Goal: Task Accomplishment & Management: Use online tool/utility

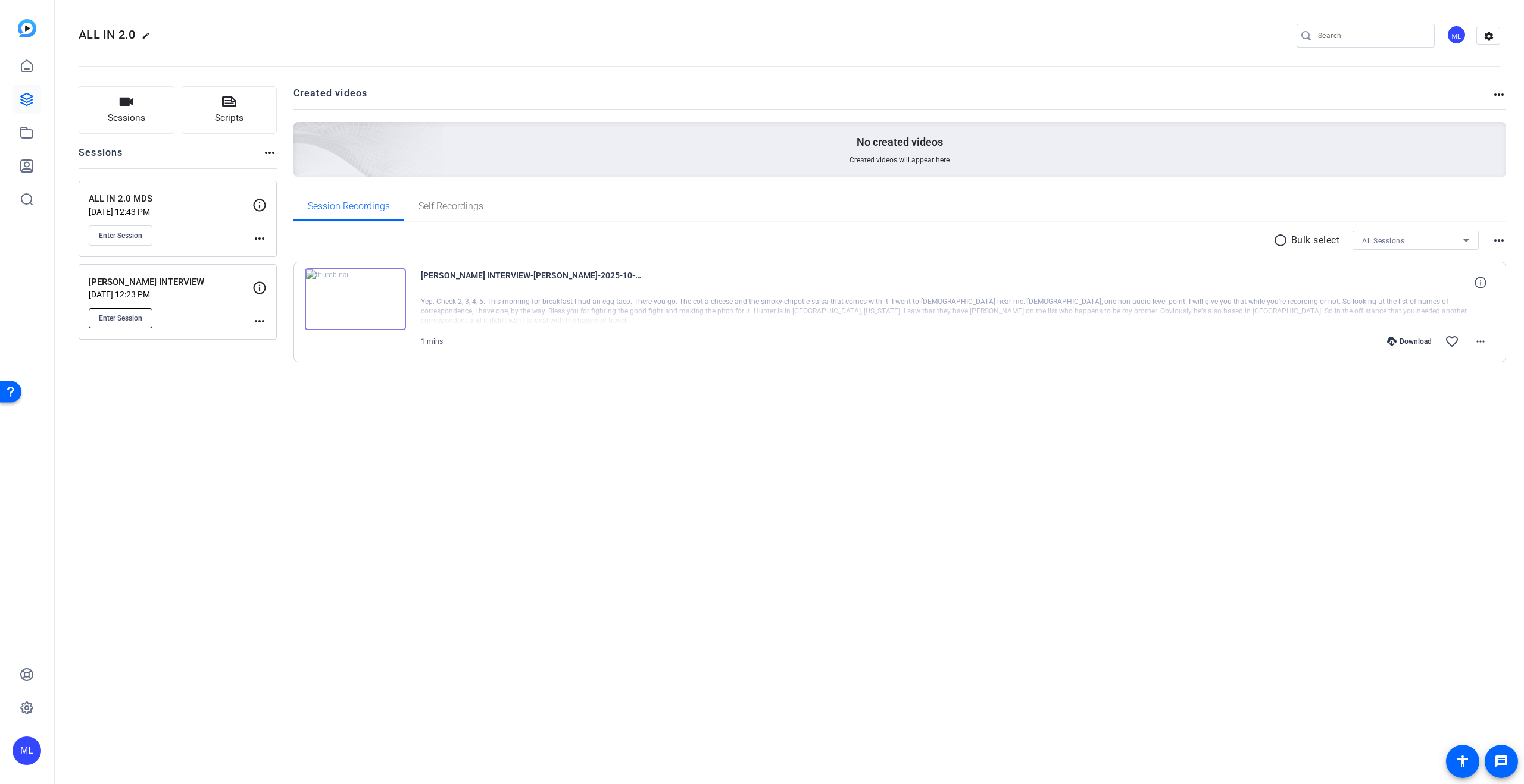
click at [141, 319] on span "Enter Session" at bounding box center [121, 319] width 44 height 9
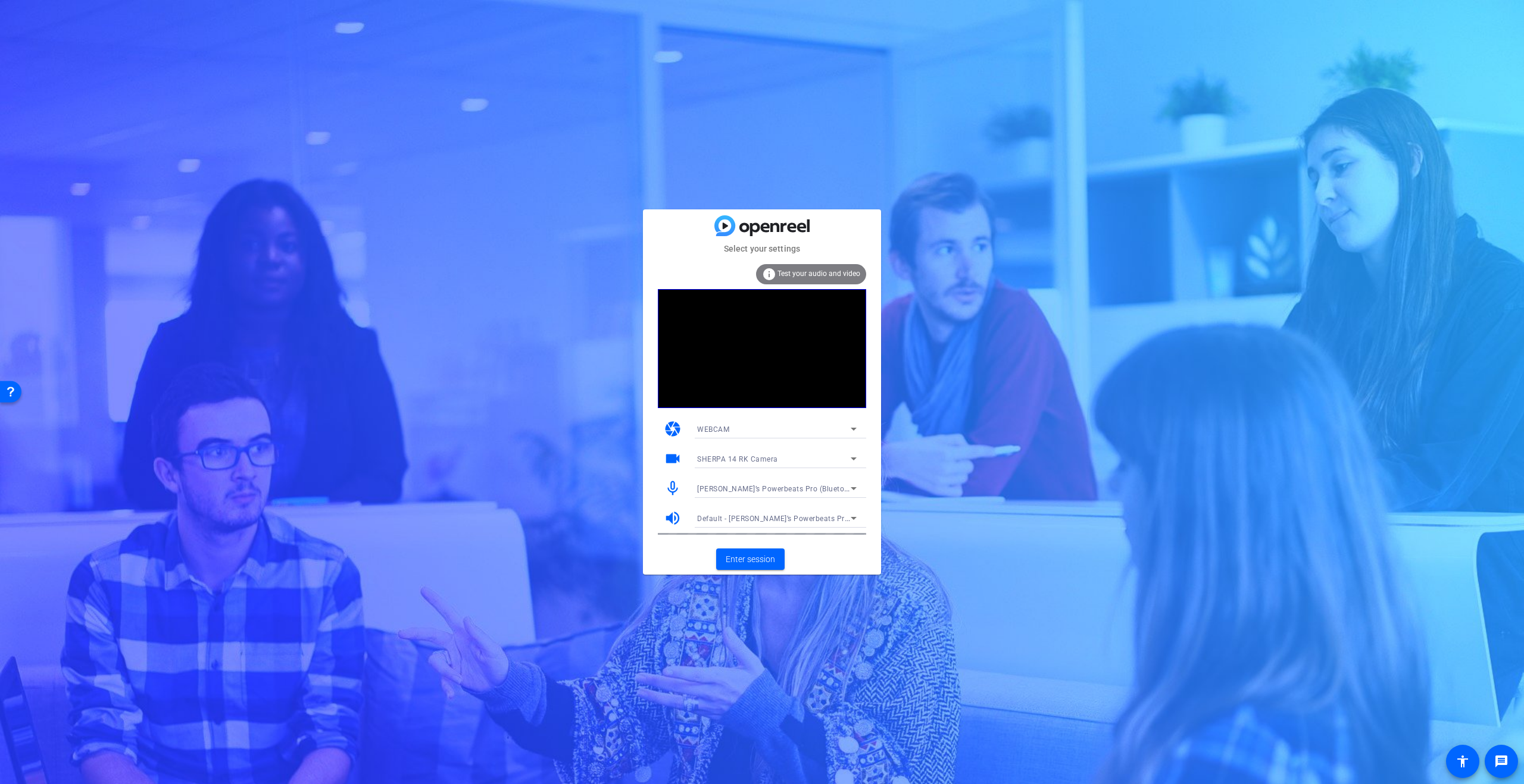
click at [804, 426] on div "WEBCAM" at bounding box center [773, 429] width 154 height 15
click at [804, 426] on div at bounding box center [762, 392] width 1524 height 784
click at [855, 456] on icon at bounding box center [854, 458] width 14 height 14
click at [810, 498] on span "Studio Display Camera (15bc:0000)" at bounding box center [758, 501] width 122 height 14
click at [857, 488] on icon at bounding box center [854, 489] width 14 height 14
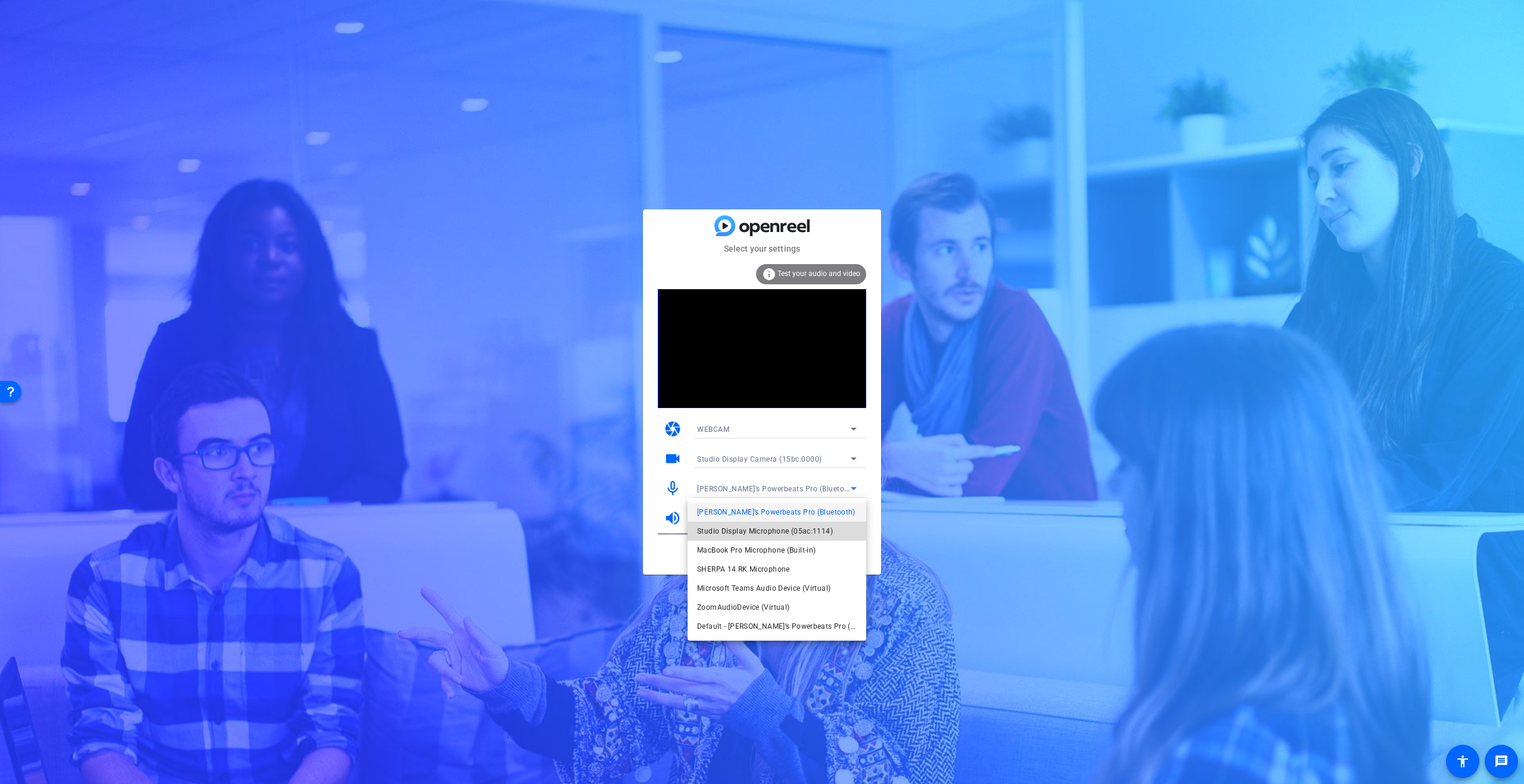
click at [809, 532] on span "Studio Display Microphone (05ac:1114)" at bounding box center [765, 531] width 136 height 14
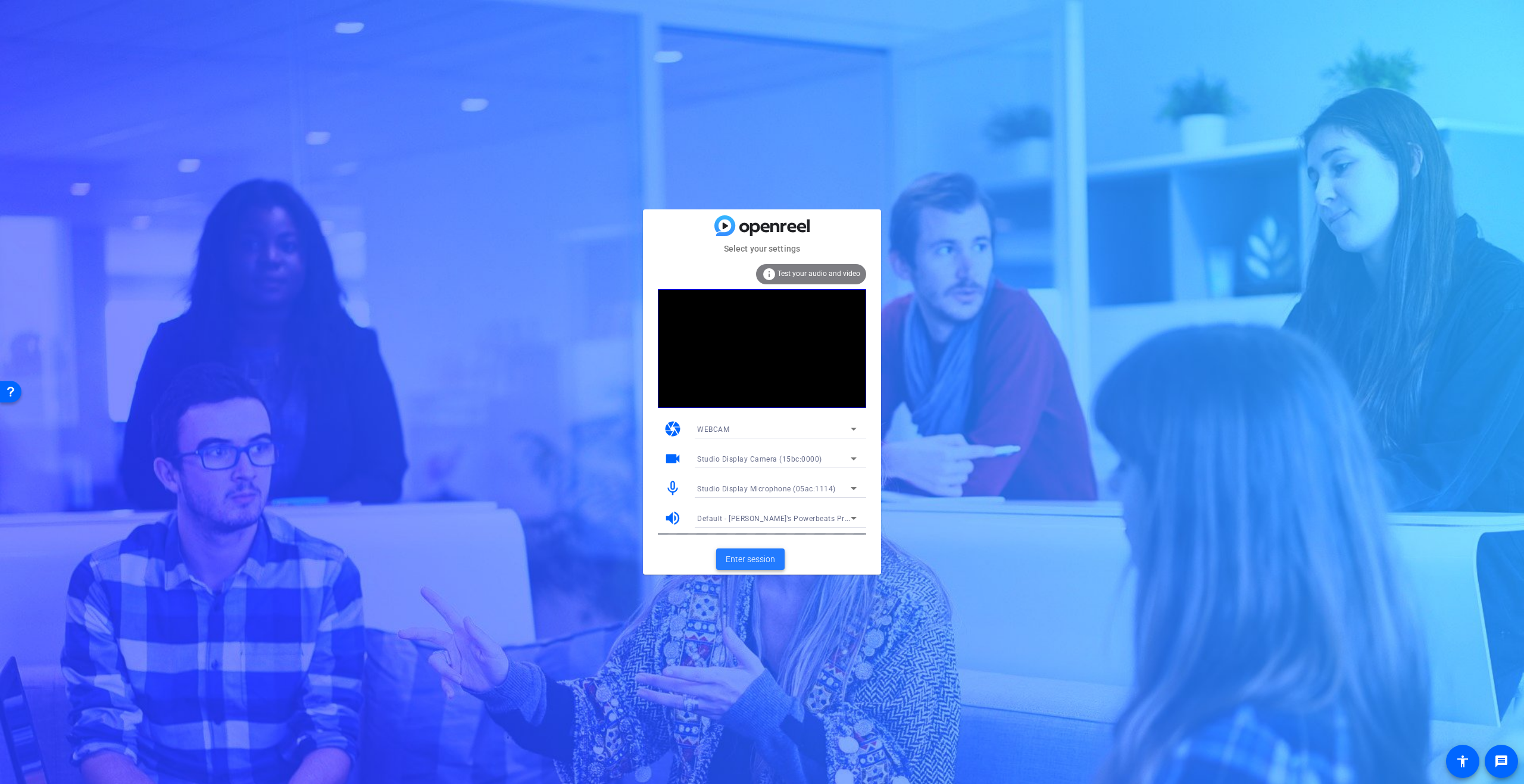
click at [762, 565] on span "Enter session" at bounding box center [750, 560] width 49 height 12
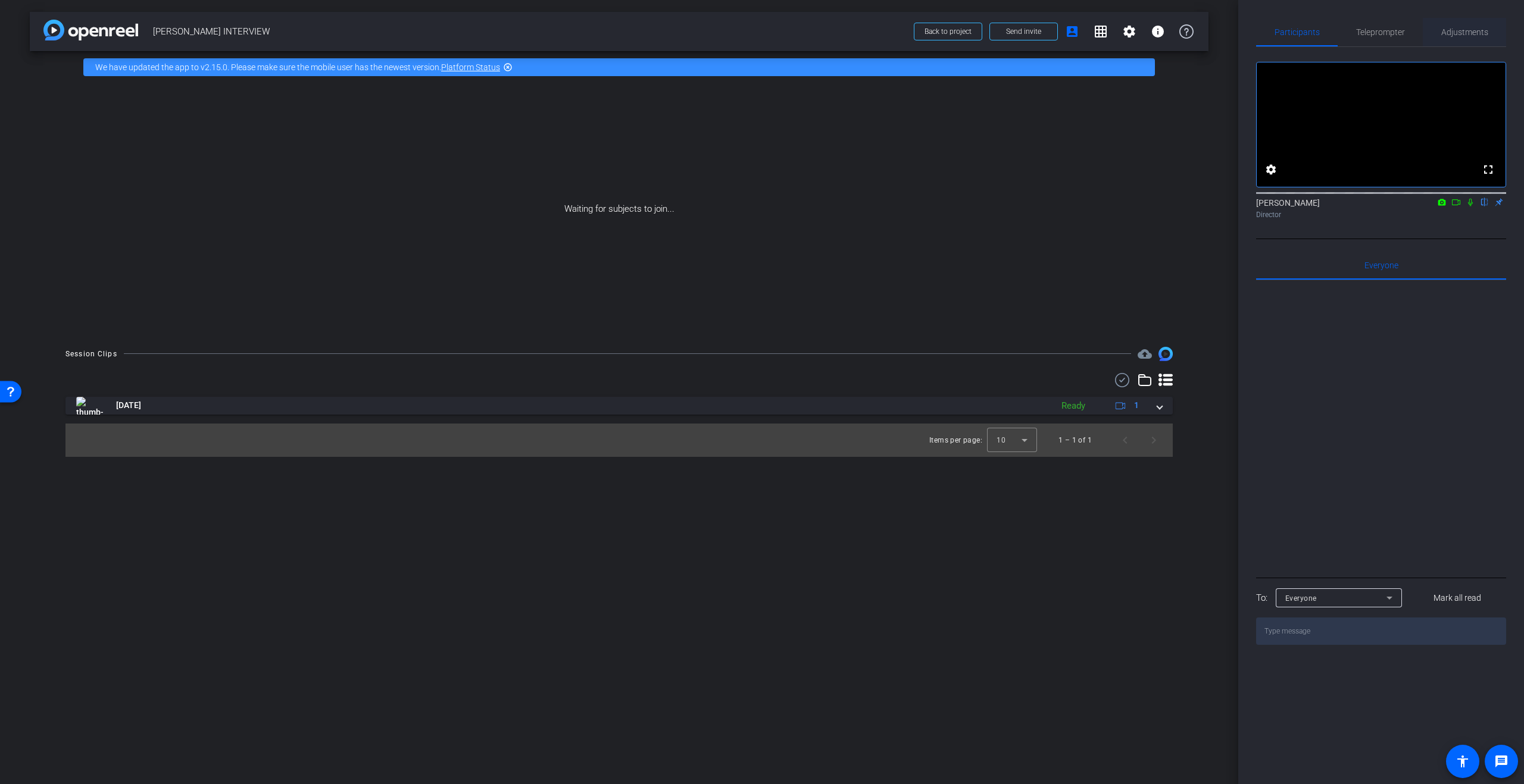
click at [1460, 36] on span "Adjustments" at bounding box center [1465, 32] width 47 height 9
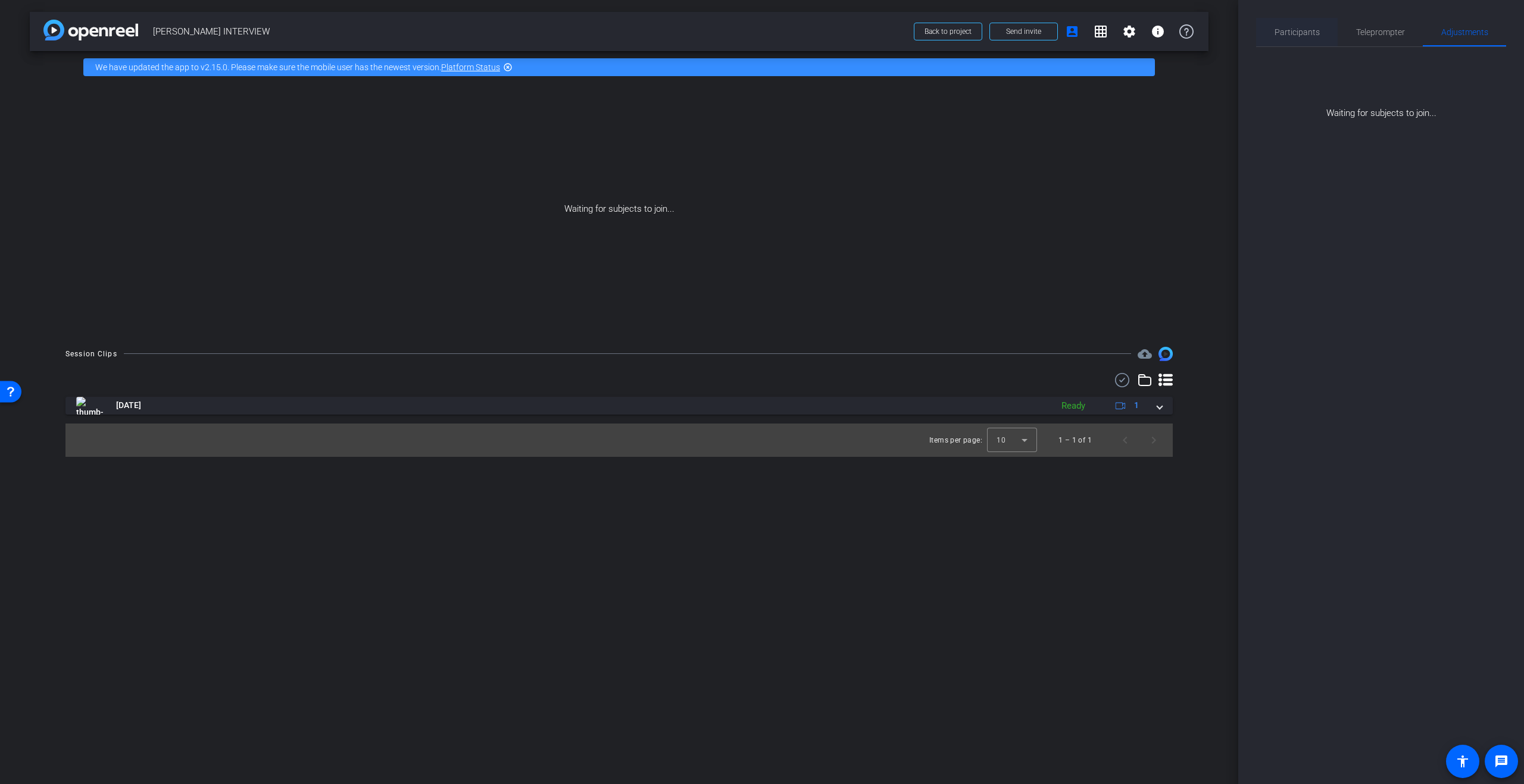
click at [1292, 32] on span "Participants" at bounding box center [1297, 32] width 45 height 9
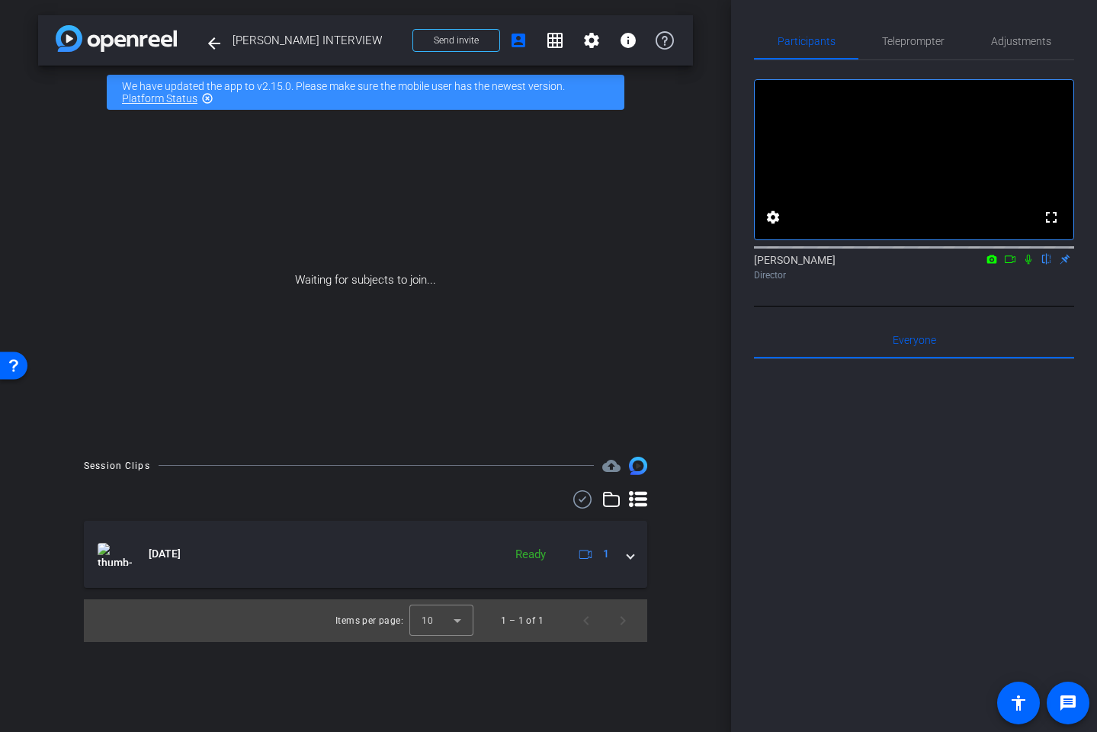
click at [993, 264] on icon at bounding box center [991, 259] width 12 height 11
click at [993, 280] on div at bounding box center [548, 366] width 1097 height 732
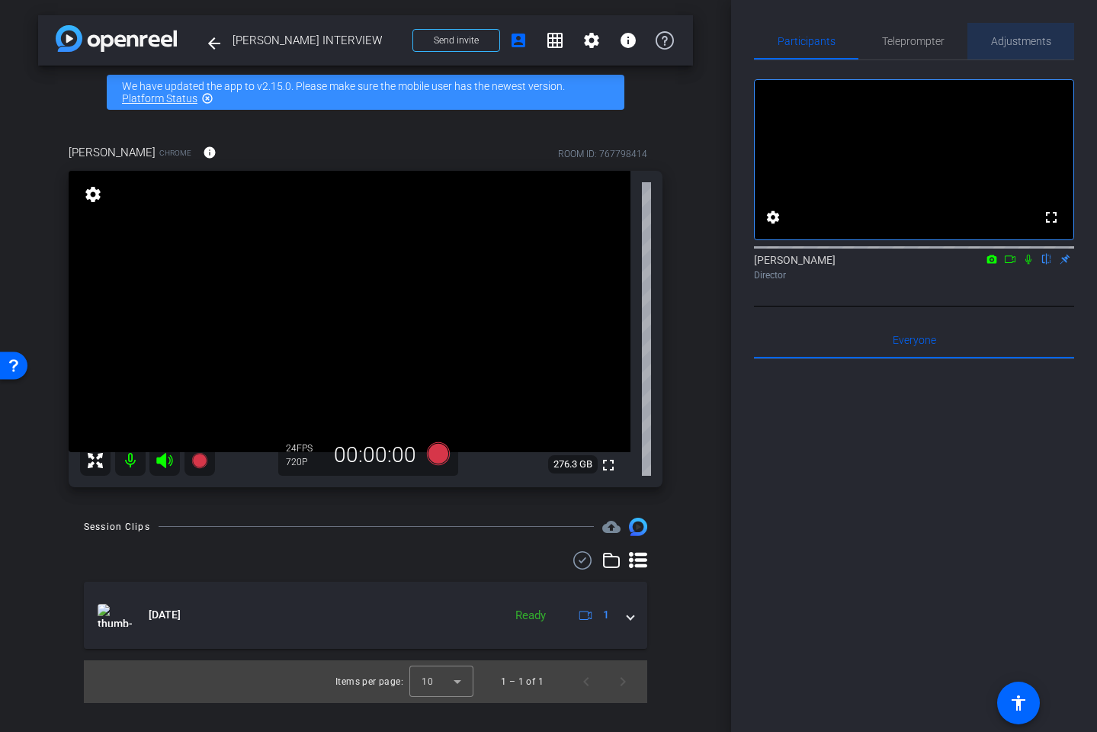
click at [1009, 43] on span "Adjustments" at bounding box center [1021, 41] width 60 height 11
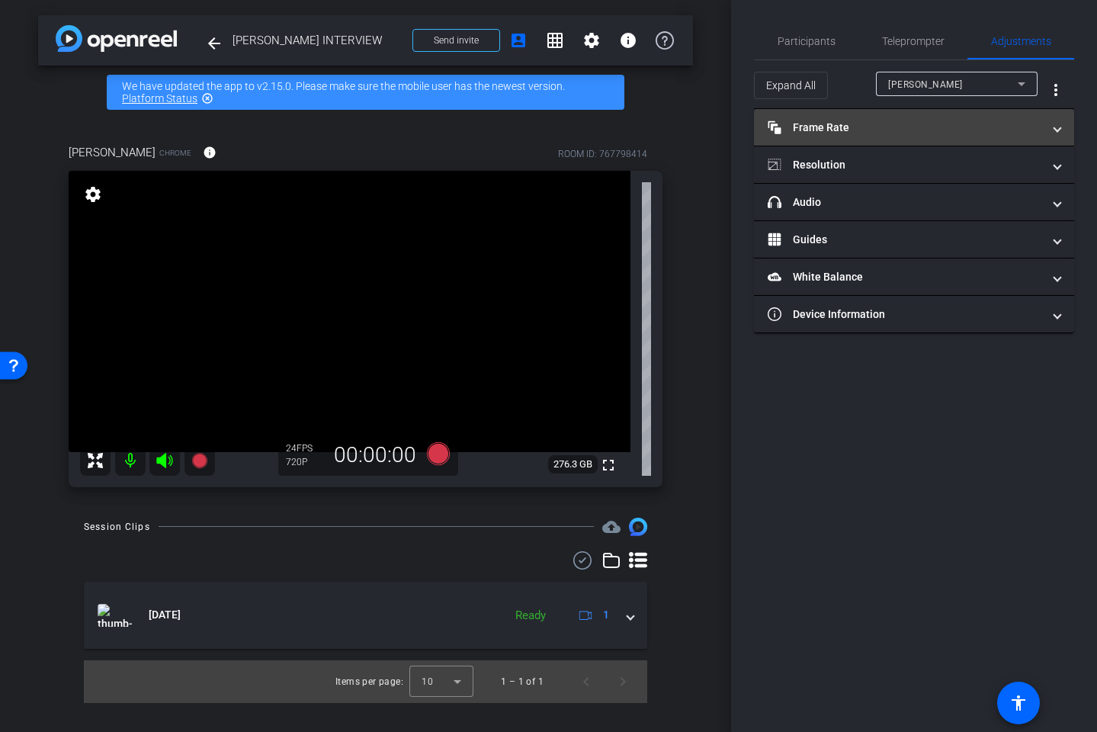
click at [981, 120] on mat-panel-title "Frame Rate Frame Rate" at bounding box center [904, 128] width 274 height 16
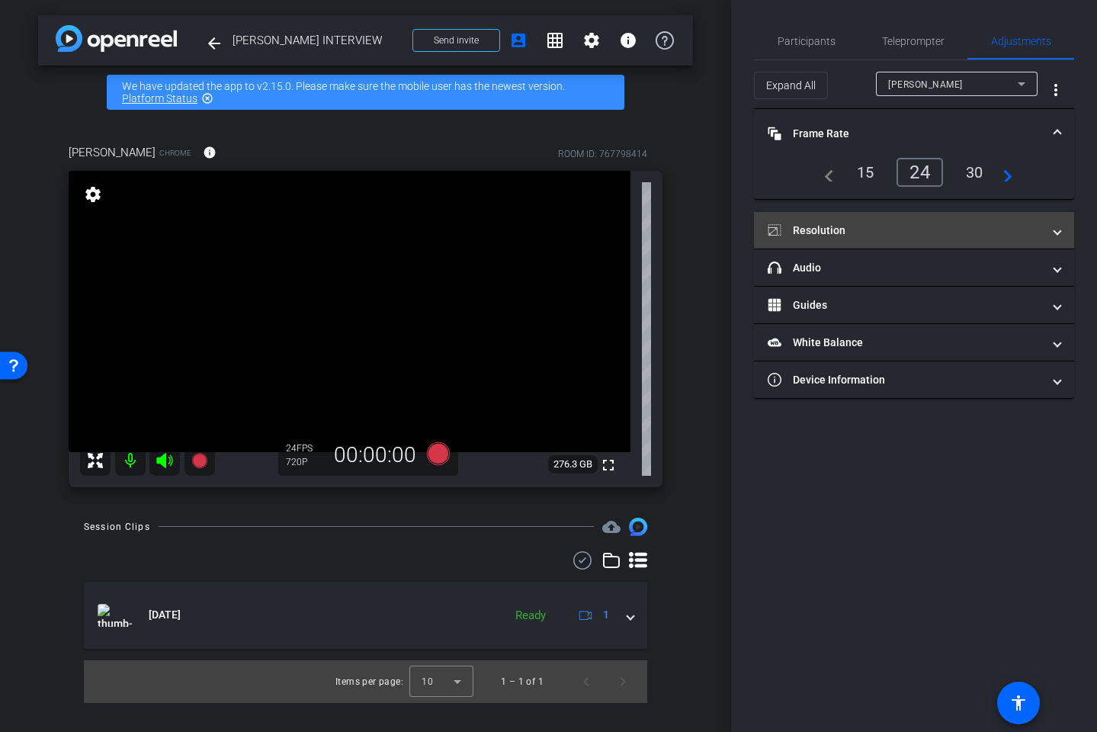
click at [893, 231] on mat-panel-title "Resolution" at bounding box center [904, 231] width 274 height 16
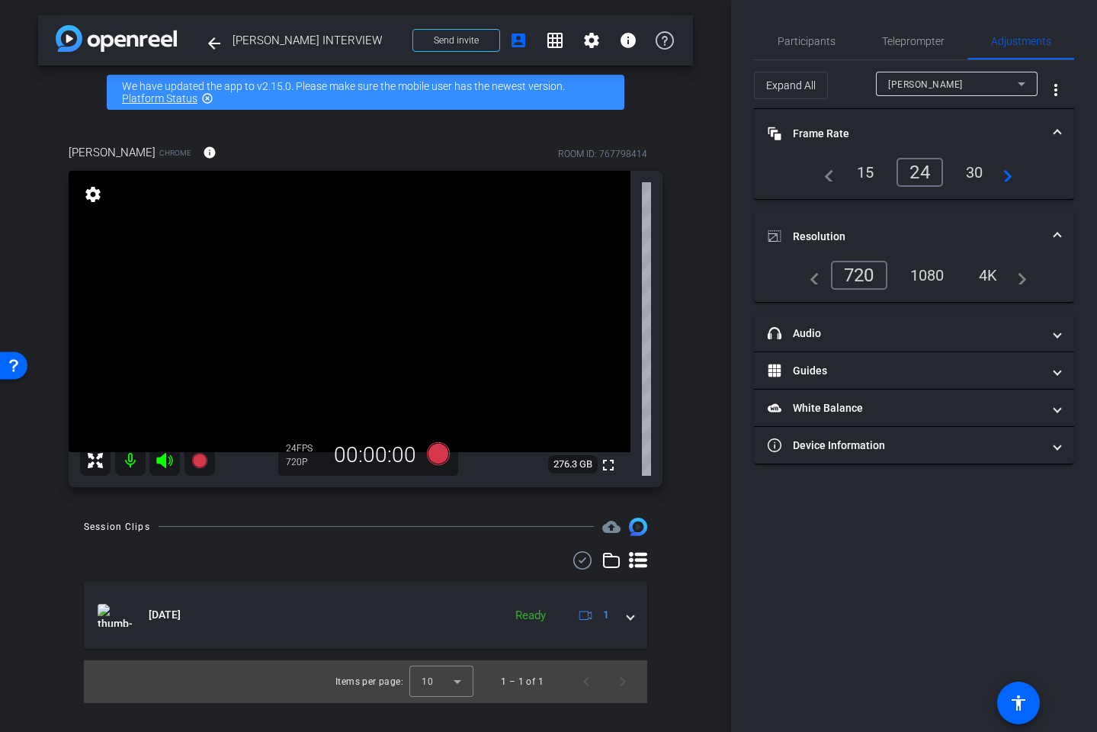
click at [922, 270] on div "1080" at bounding box center [927, 275] width 57 height 26
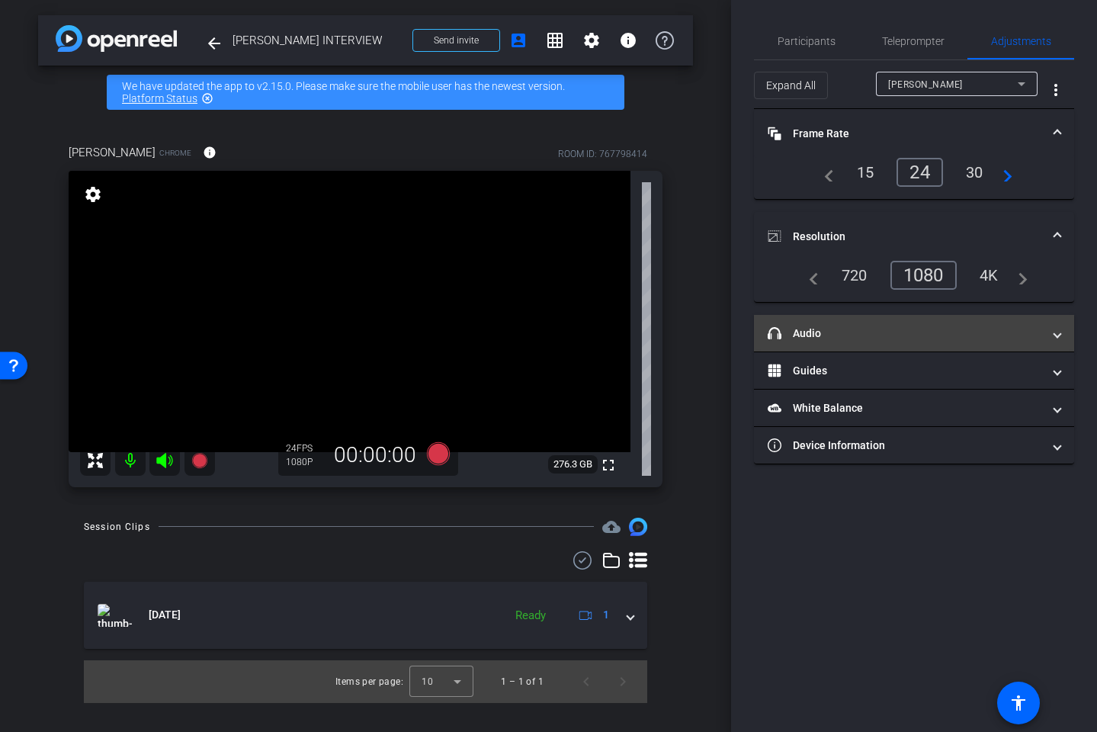
click at [899, 342] on mat-expansion-panel-header "headphone icon Audio" at bounding box center [914, 333] width 320 height 37
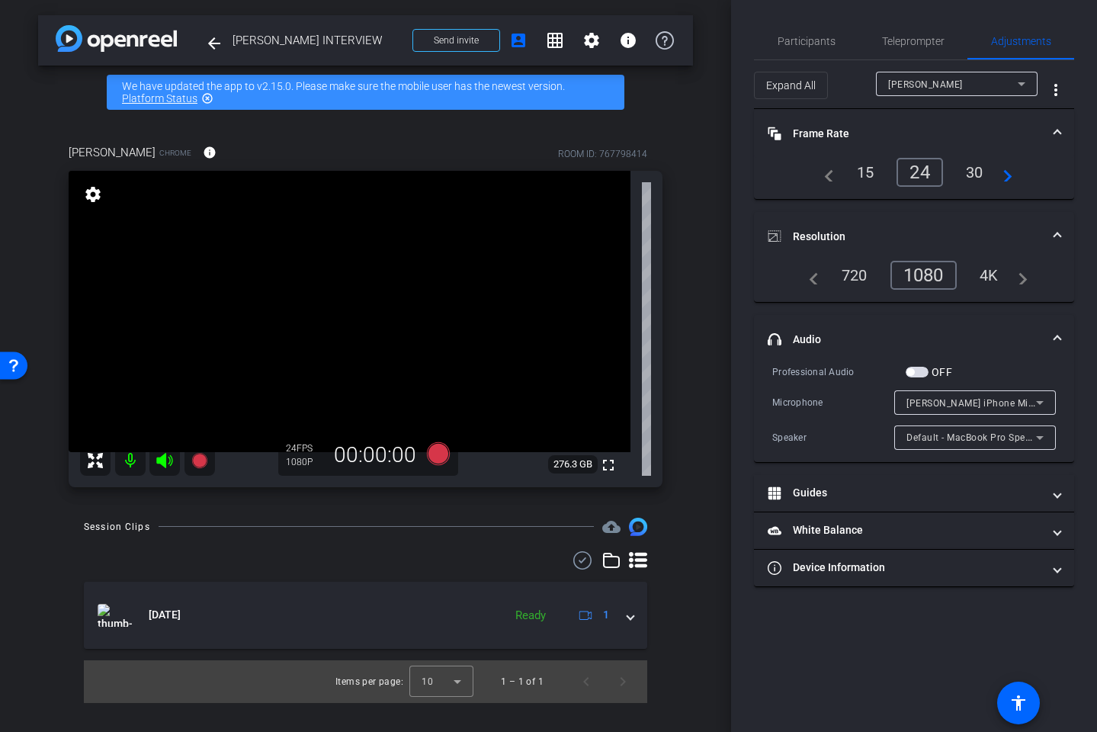
click at [911, 368] on span "button" at bounding box center [910, 372] width 8 height 8
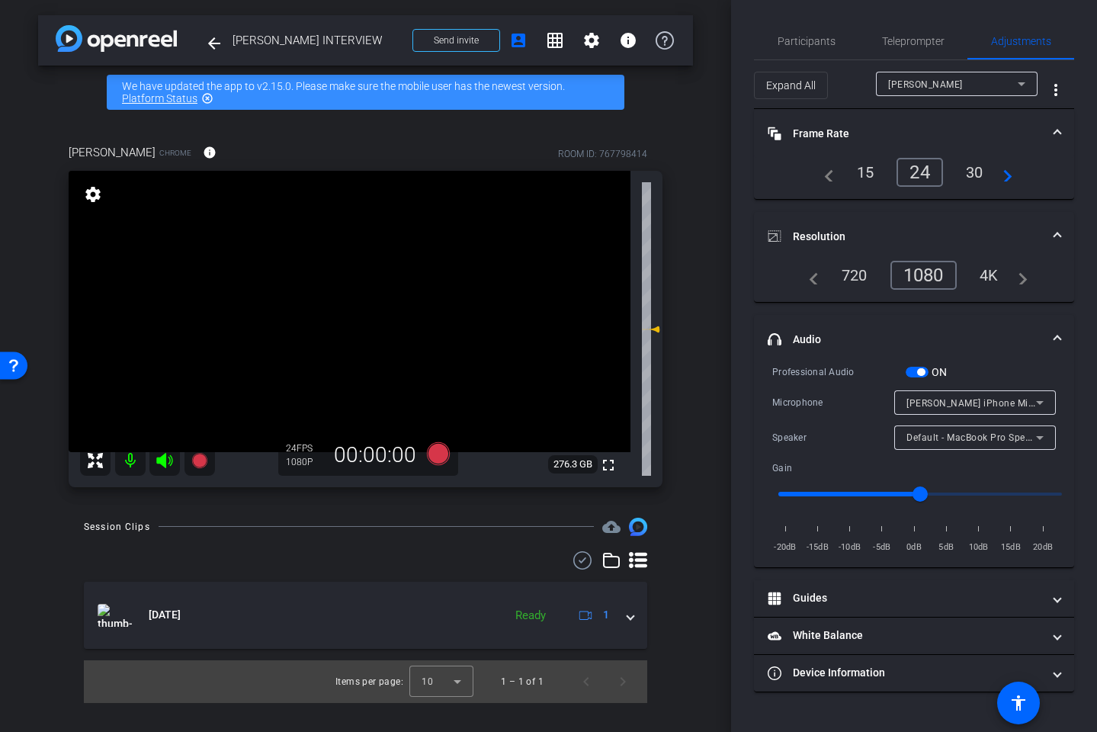
click at [984, 271] on div "4K" at bounding box center [989, 275] width 42 height 26
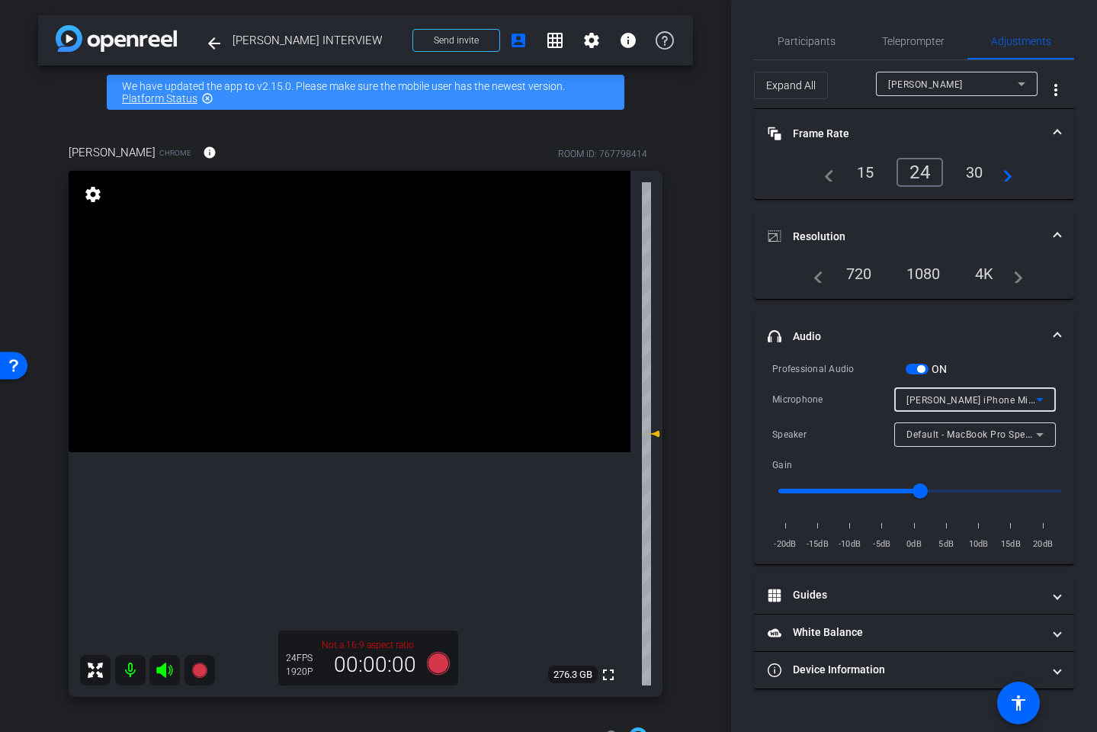
click at [952, 392] on div "[PERSON_NAME] iPhone Microphone" at bounding box center [971, 399] width 130 height 19
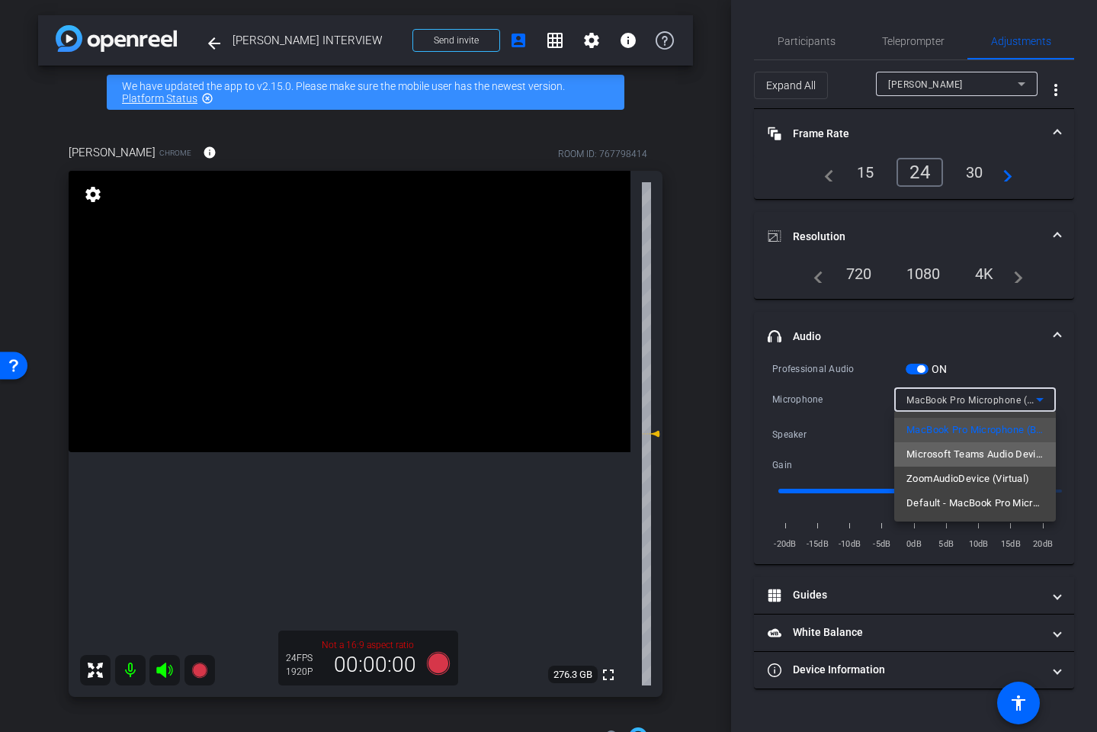
click at [953, 450] on span "Microsoft Teams Audio Device (Virtual)" at bounding box center [974, 454] width 137 height 18
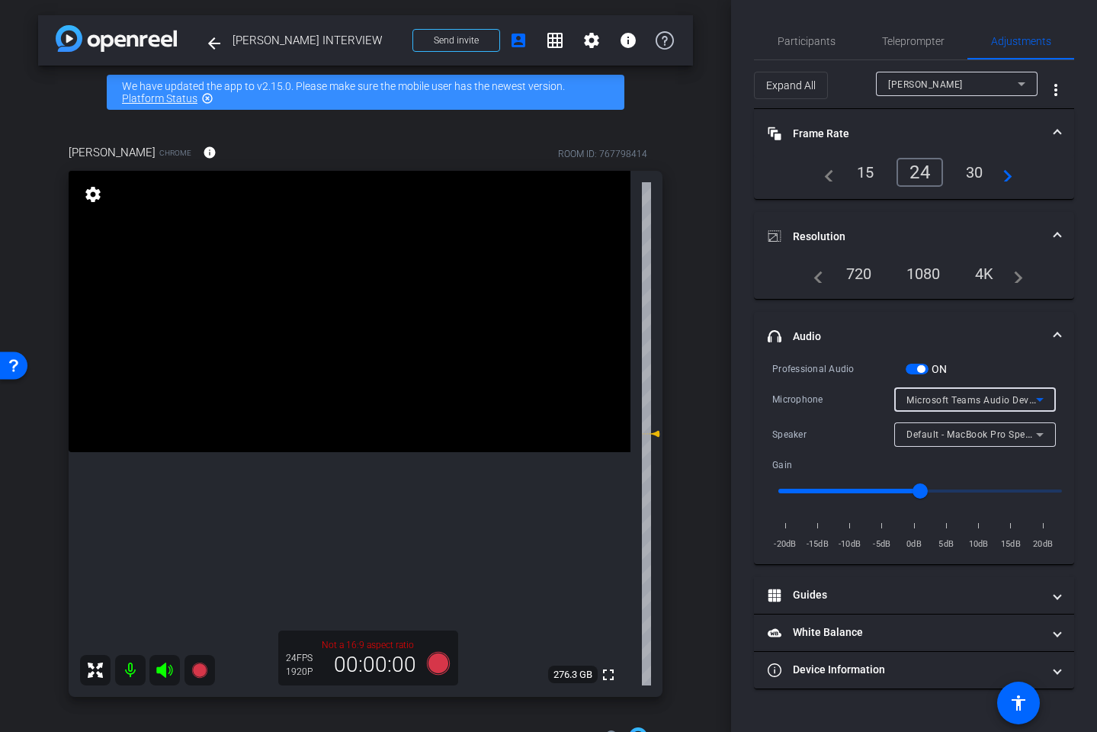
click at [950, 432] on span "Default - MacBook Pro Speakers (Built-in)" at bounding box center [998, 434] width 184 height 12
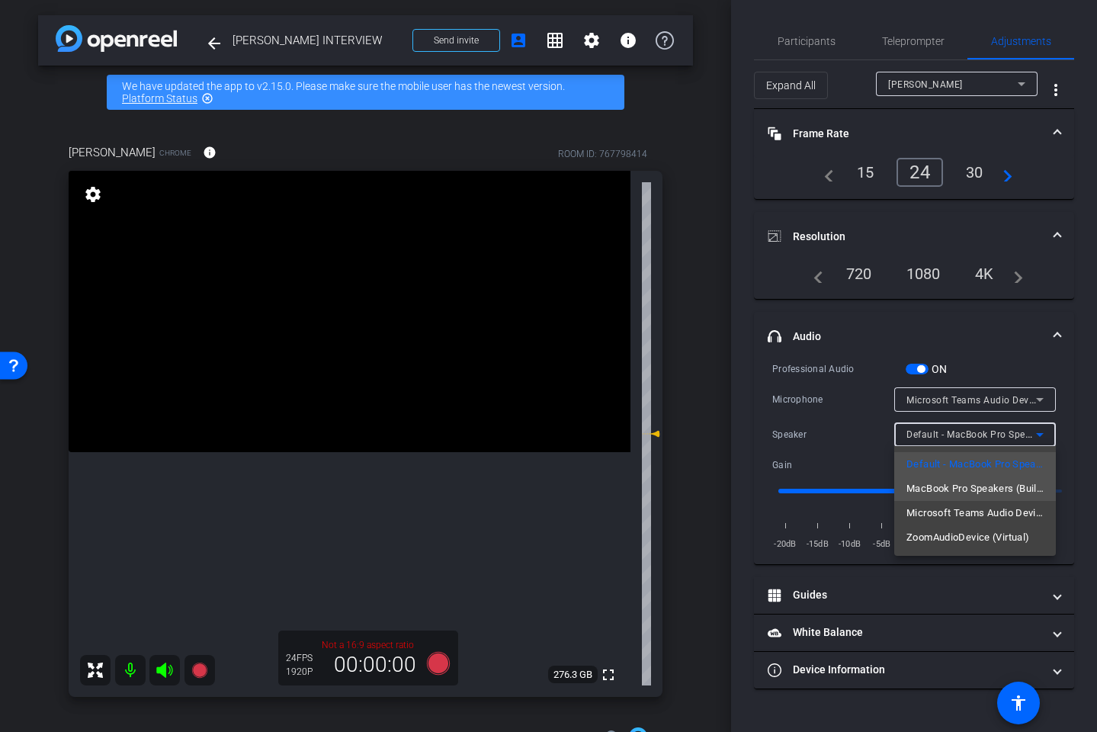
click at [948, 479] on span "MacBook Pro Speakers (Built-in)" at bounding box center [974, 488] width 137 height 18
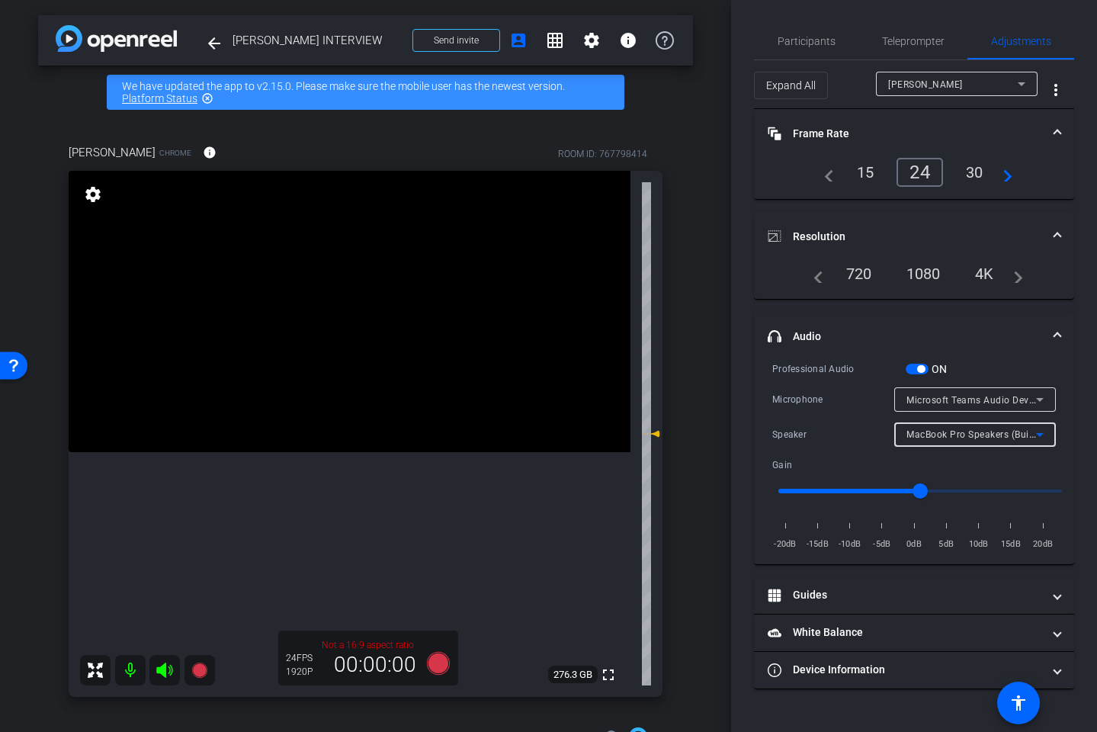
click at [957, 405] on div "Microsoft Teams Audio Device (Virtual)" at bounding box center [971, 399] width 130 height 19
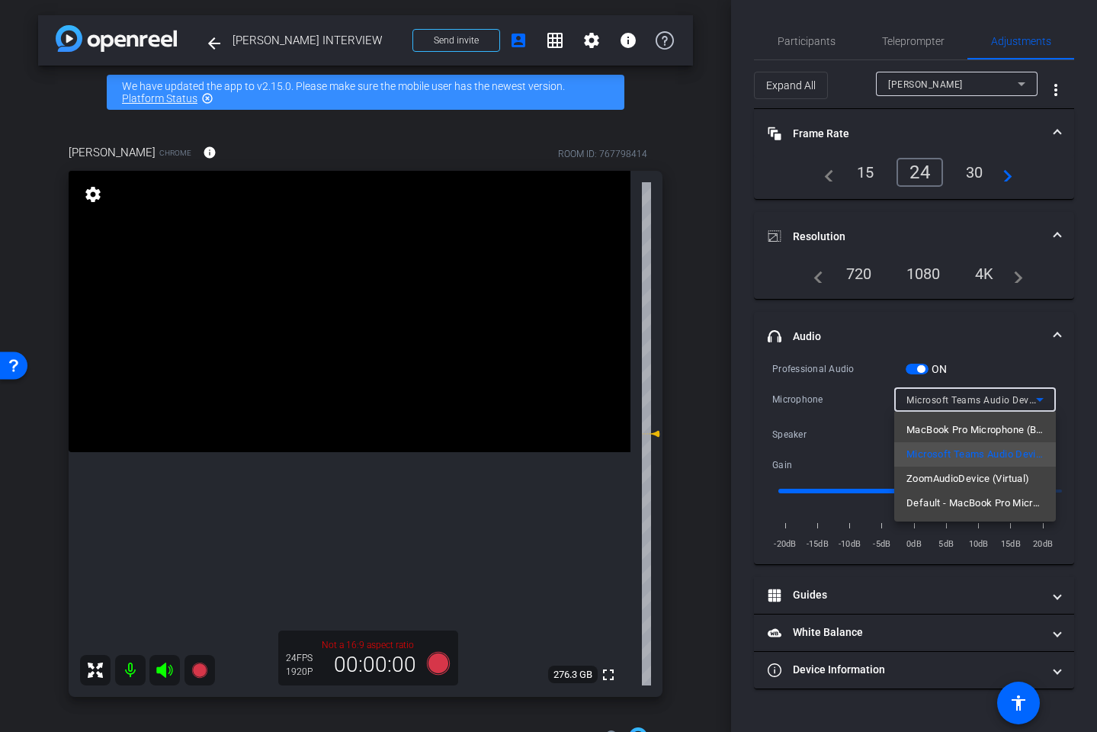
click at [959, 496] on span "Default - MacBook Pro Microphone (Built-in)" at bounding box center [974, 503] width 137 height 18
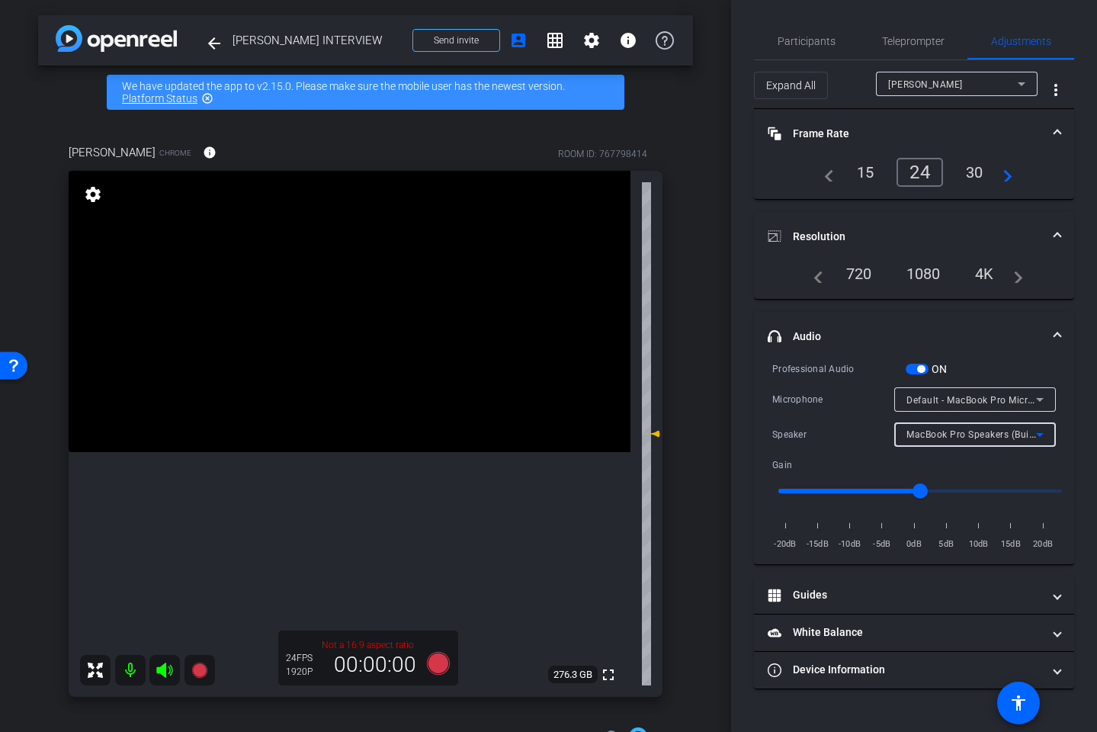
click at [971, 434] on span "MacBook Pro Speakers (Built-in)" at bounding box center [977, 434] width 143 height 12
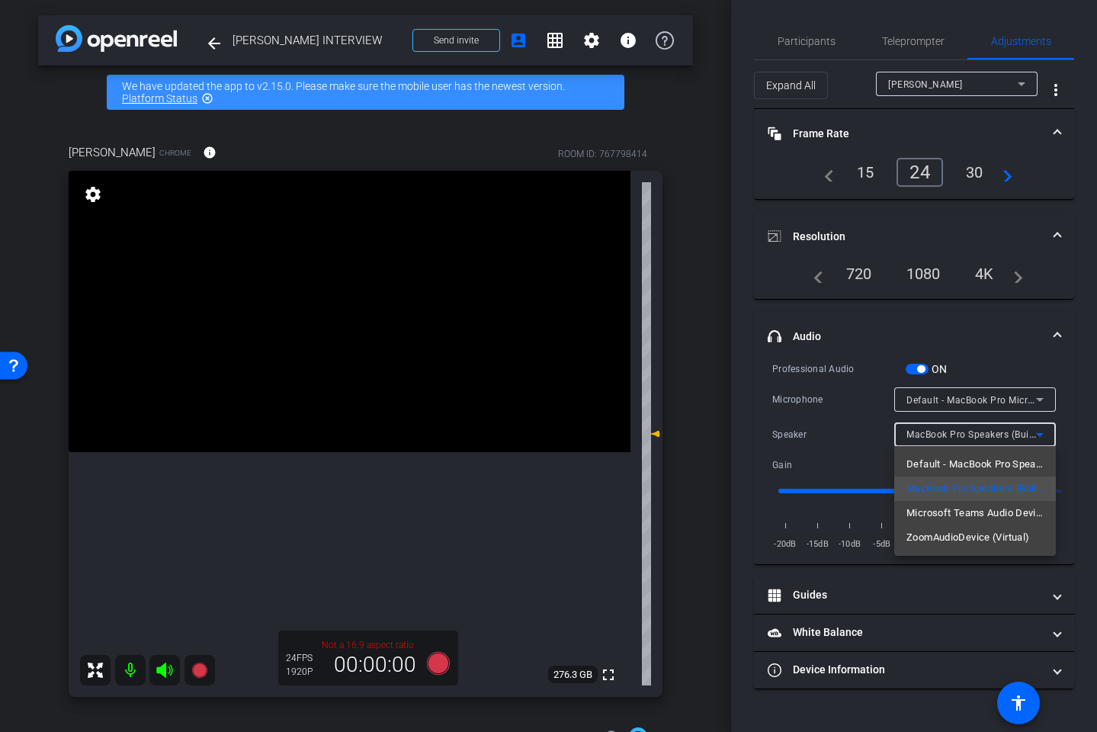
click at [967, 464] on span "Default - MacBook Pro Speakers (Built-in)" at bounding box center [974, 464] width 137 height 18
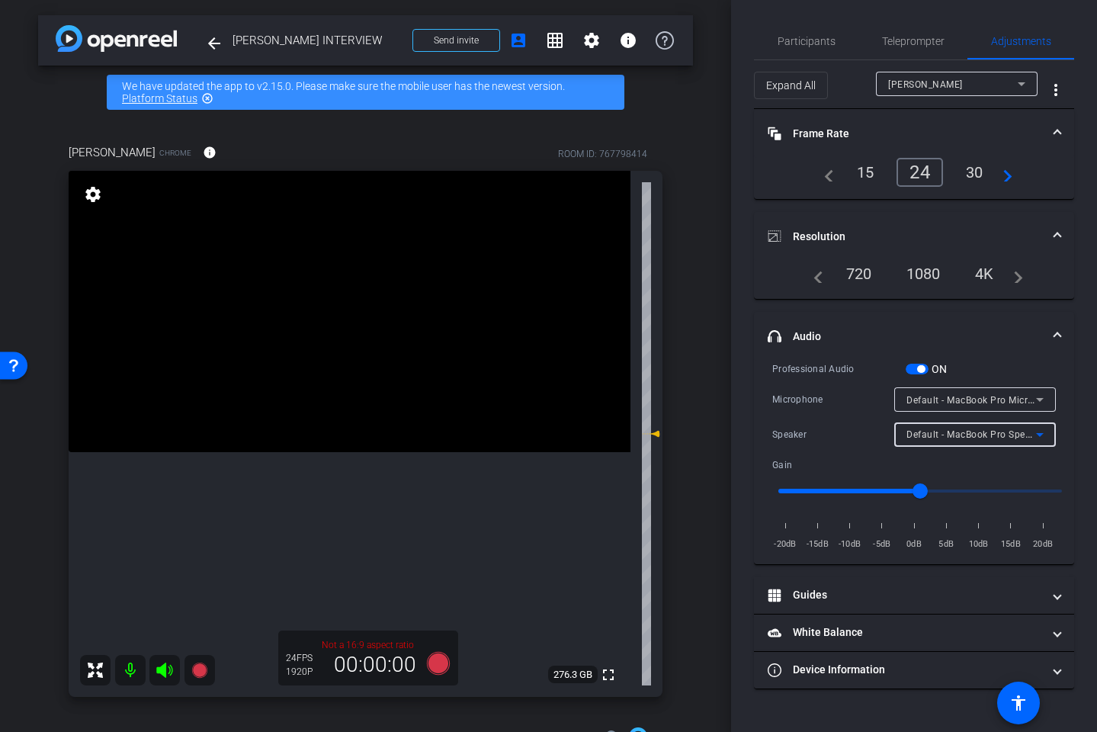
click at [967, 436] on span "Default - MacBook Pro Speakers (Built-in)" at bounding box center [998, 434] width 184 height 12
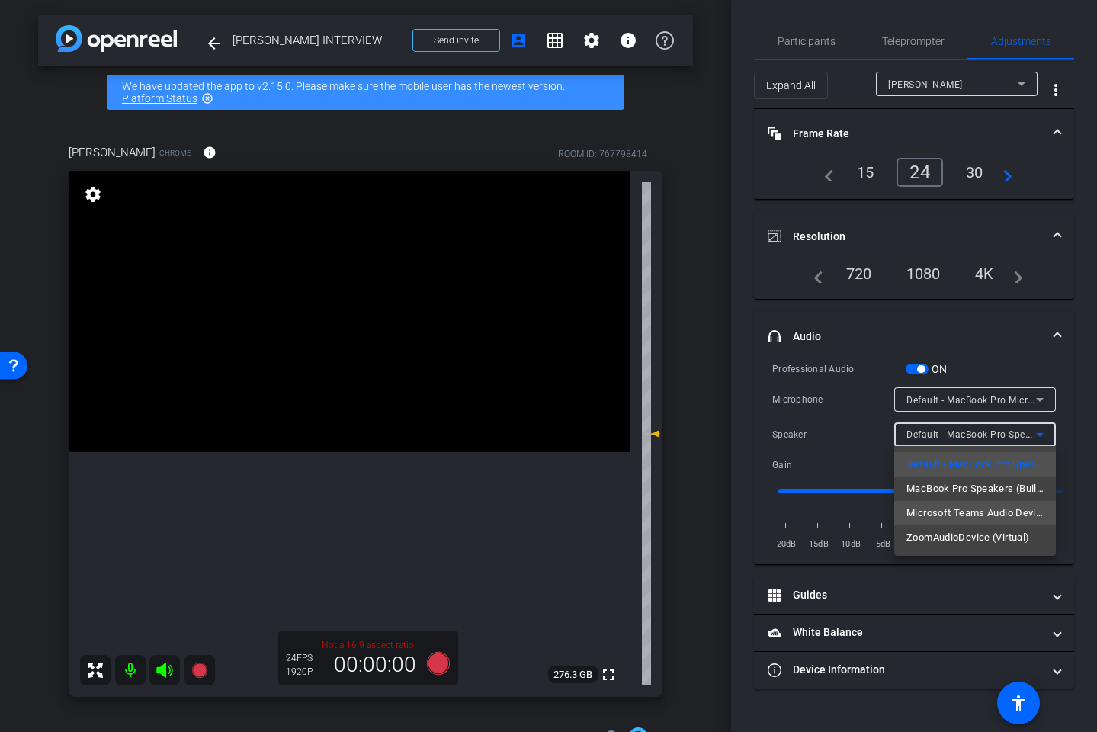
click at [970, 507] on span "Microsoft Teams Audio Device (Virtual)" at bounding box center [974, 513] width 137 height 18
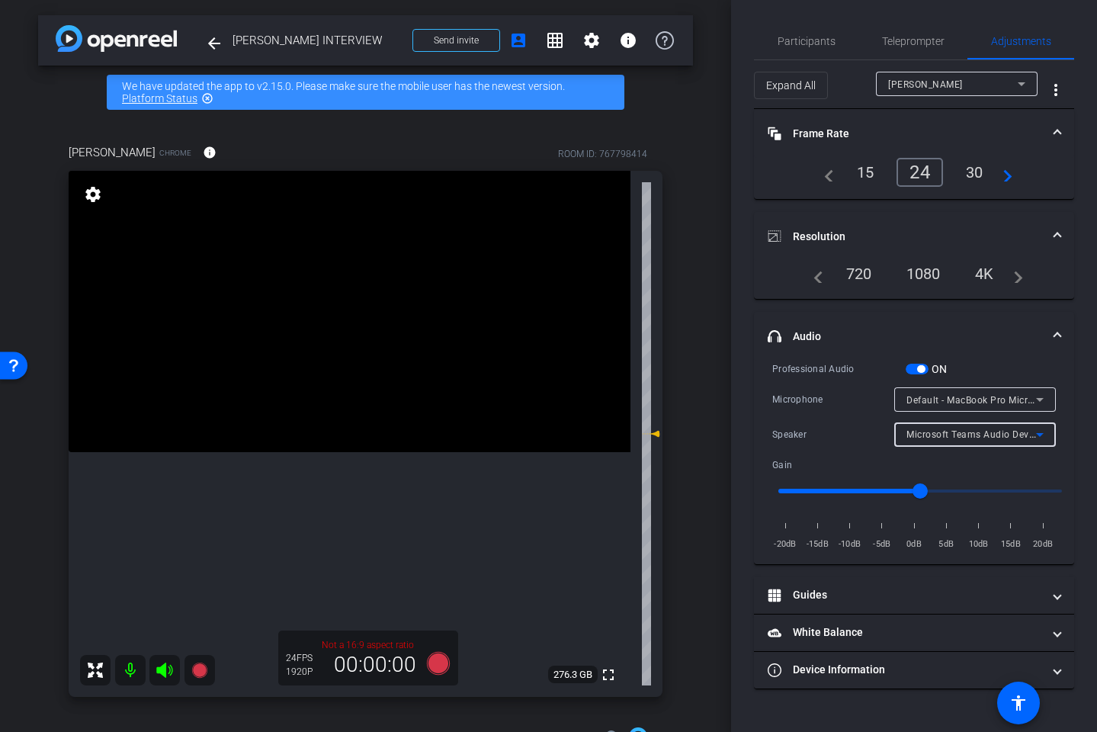
click at [957, 437] on span "Microsoft Teams Audio Device (Virtual)" at bounding box center [993, 434] width 175 height 12
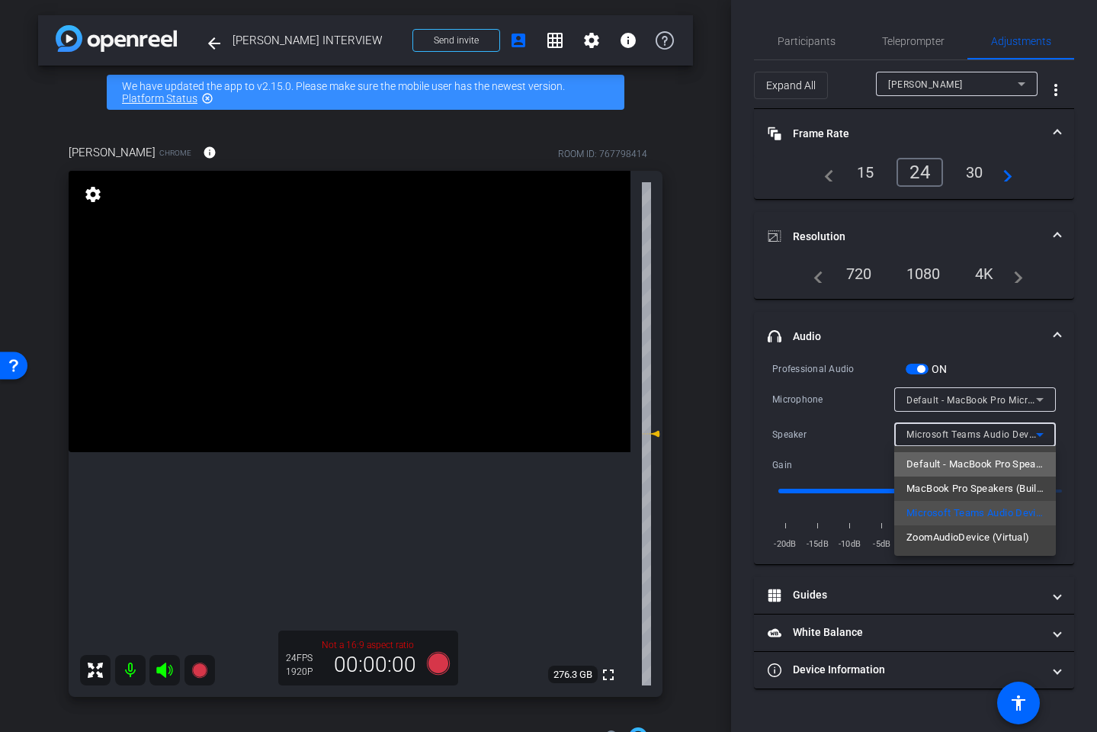
click at [944, 469] on span "Default - MacBook Pro Speakers (Built-in)" at bounding box center [974, 464] width 137 height 18
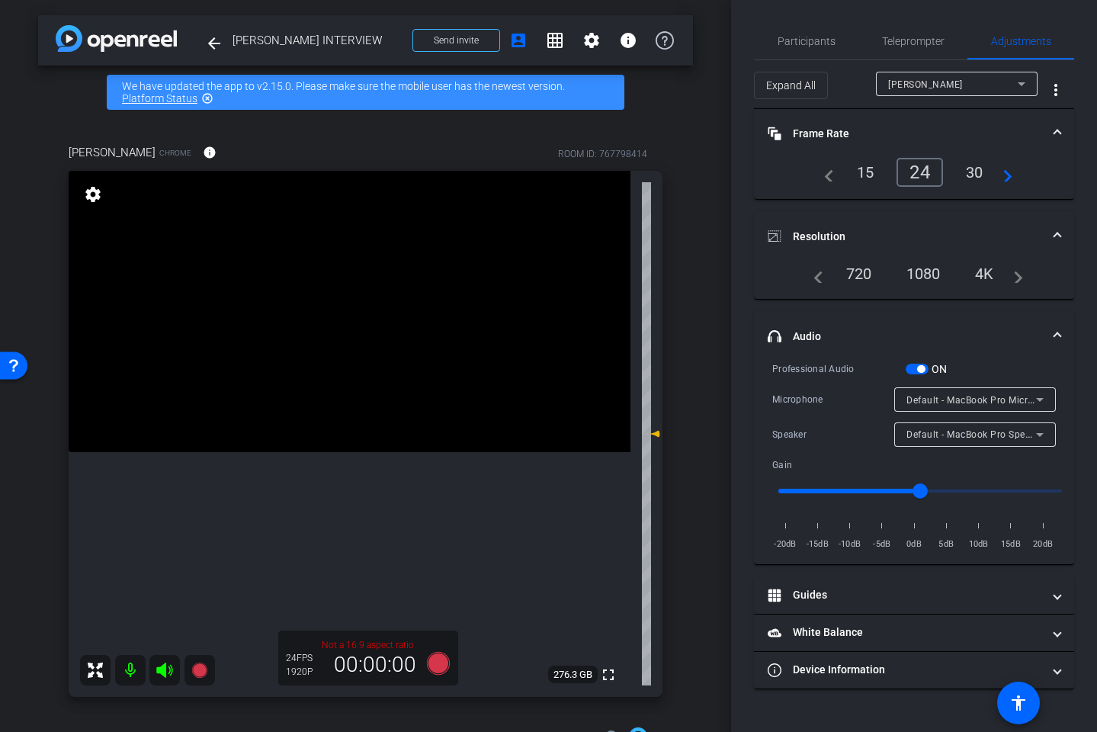
click at [918, 366] on span "button" at bounding box center [921, 369] width 8 height 8
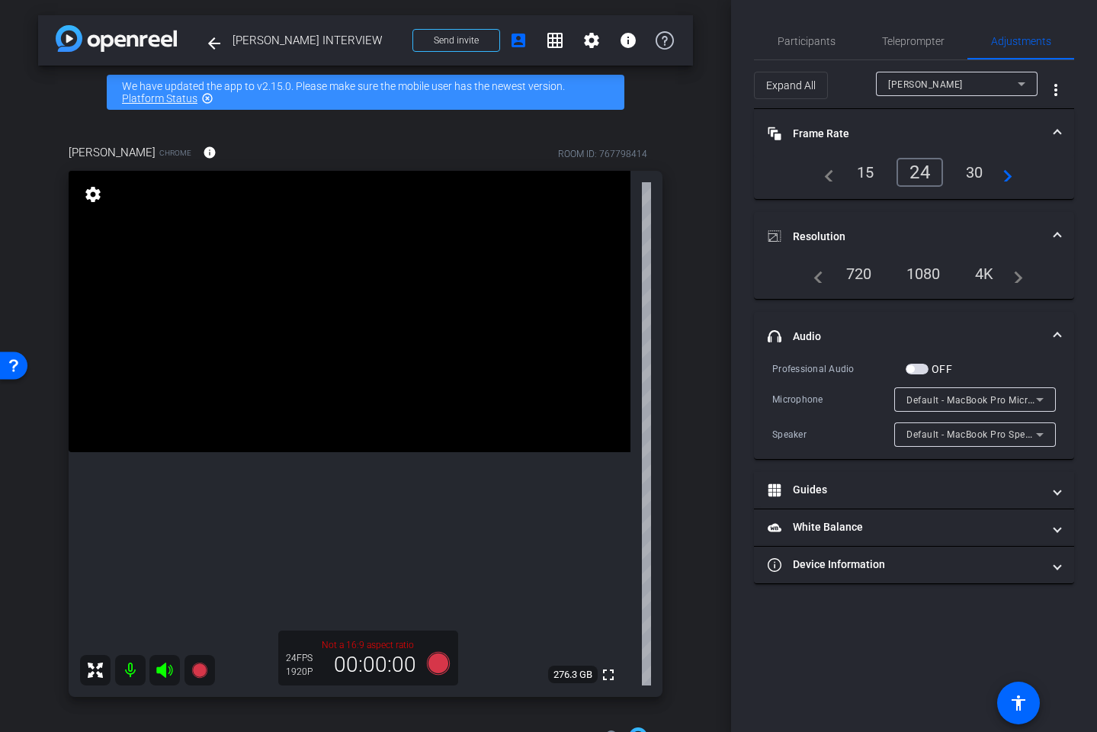
click at [717, 75] on div "arrow_back [PERSON_NAME] INTERVIEW Back to project Send invite account_box grid…" at bounding box center [365, 366] width 731 height 732
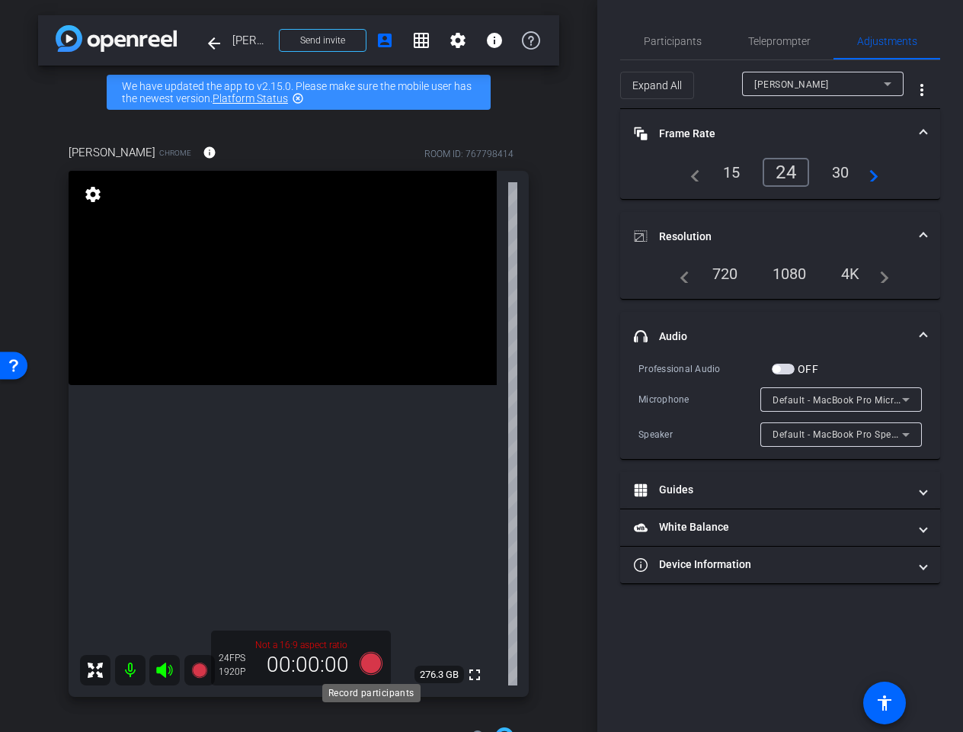
click at [376, 659] on icon at bounding box center [371, 663] width 23 height 23
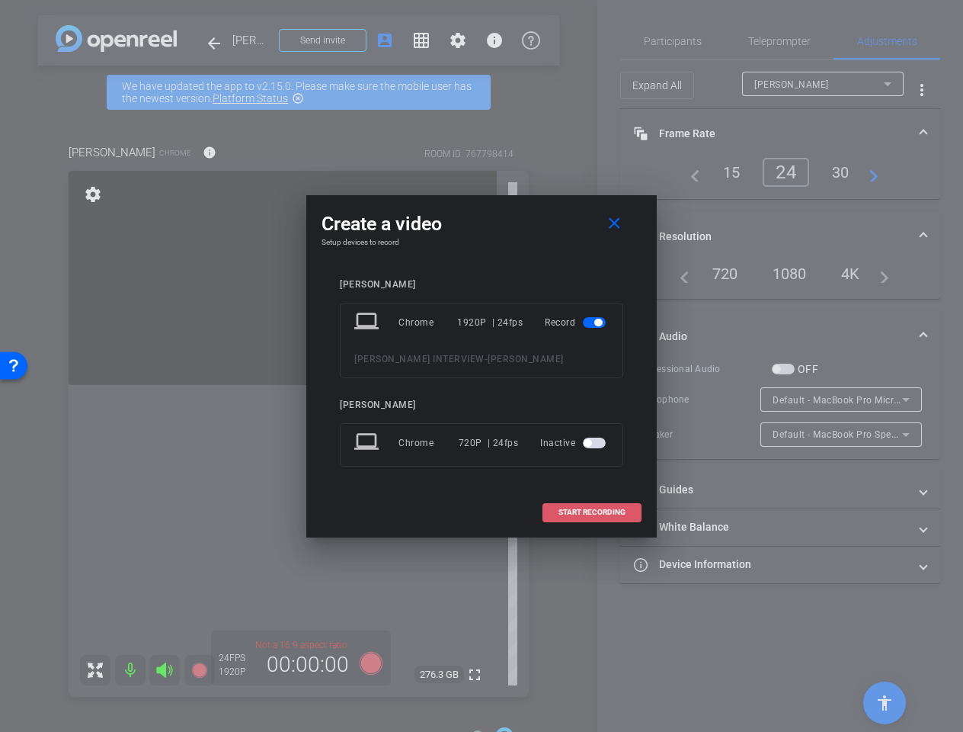
click at [576, 515] on span "START RECORDING" at bounding box center [592, 512] width 67 height 8
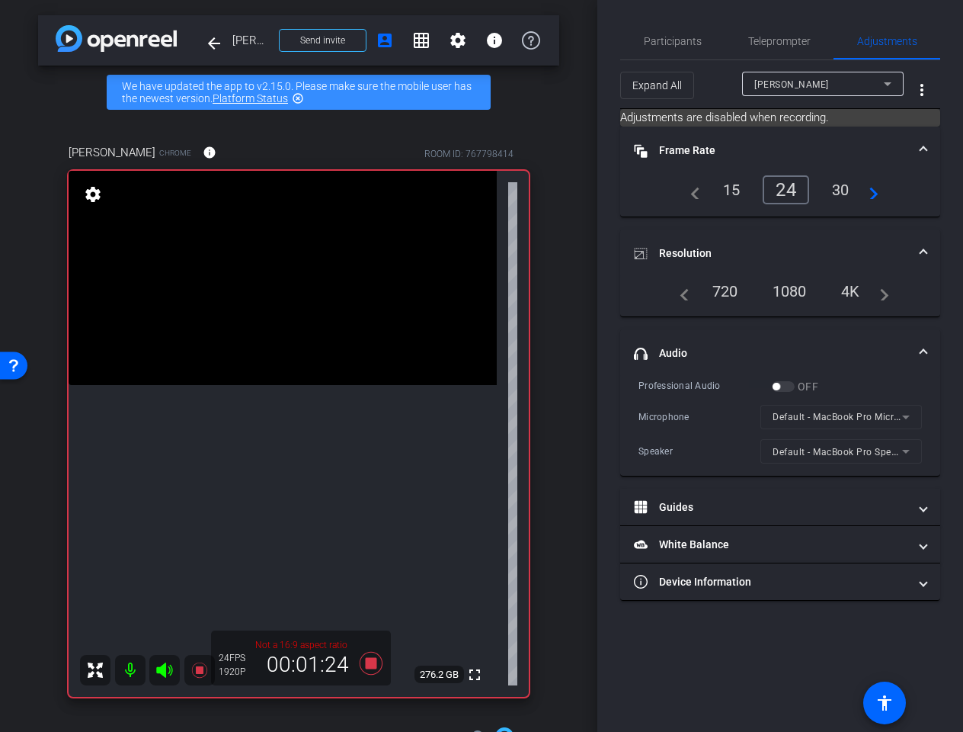
click at [829, 721] on div "Participants Teleprompter Adjustments settings [PERSON_NAME] flip Director Ever…" at bounding box center [780, 366] width 366 height 732
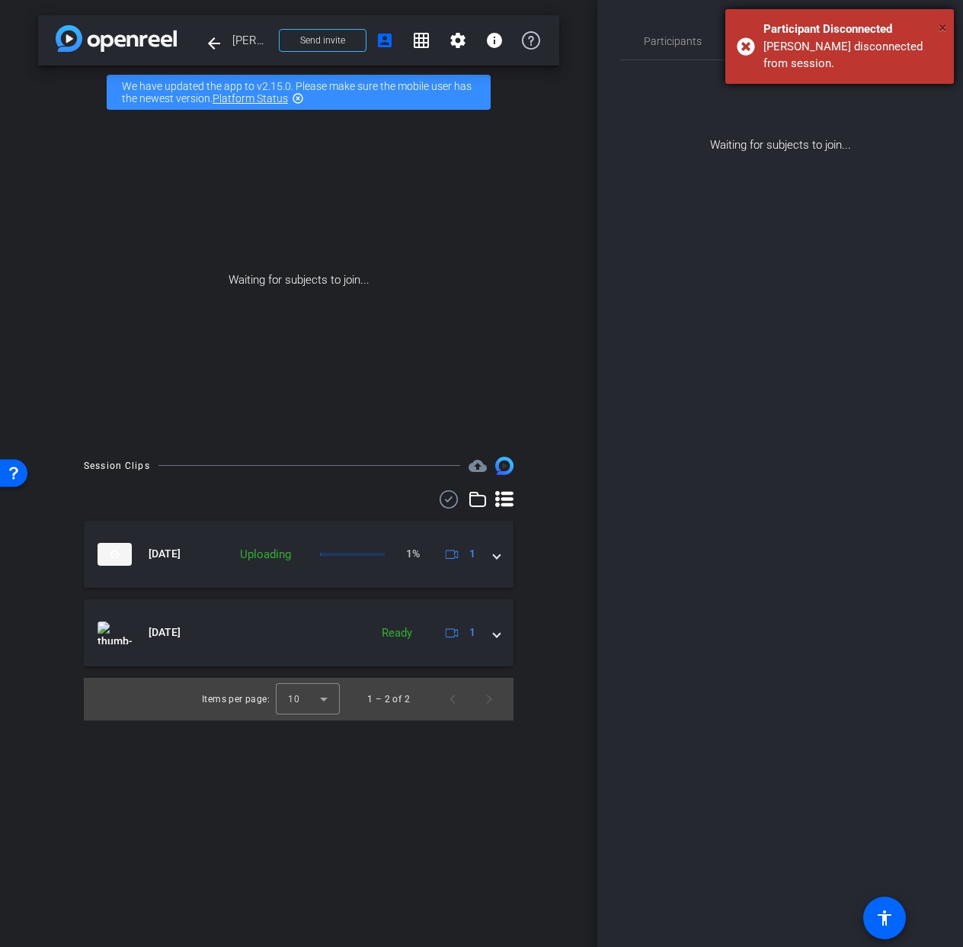
click at [939, 25] on span "×" at bounding box center [943, 27] width 8 height 18
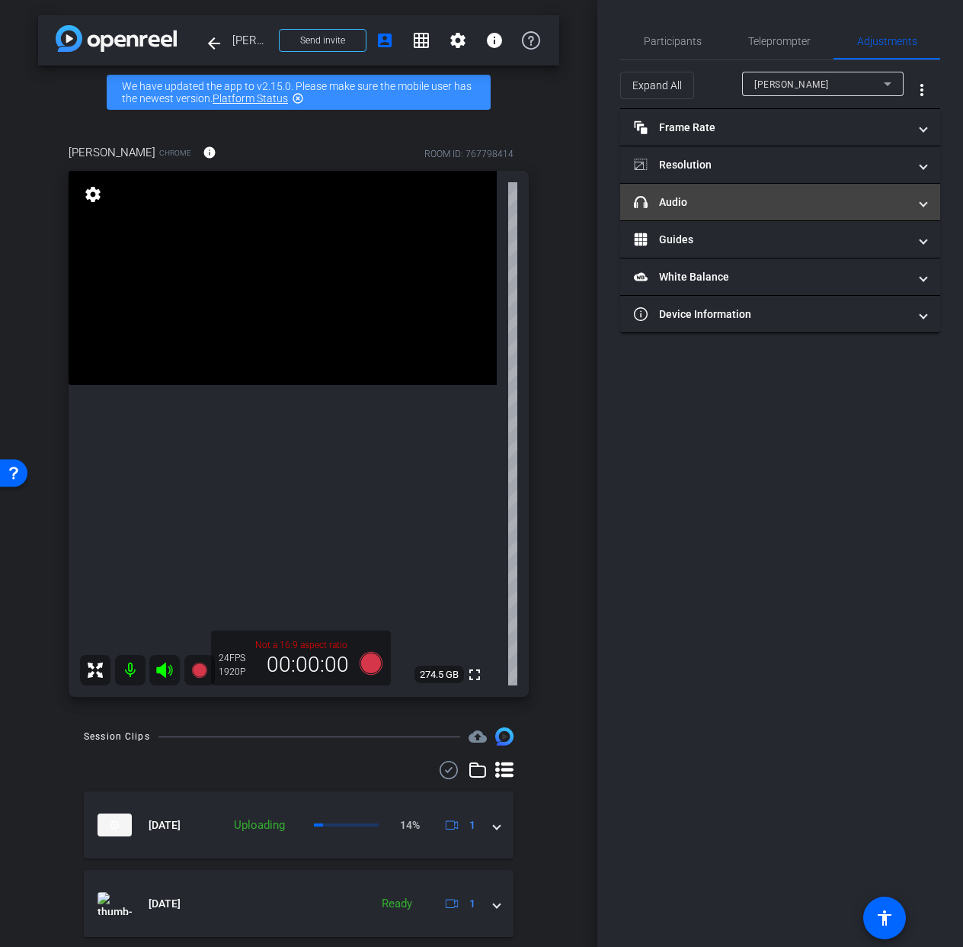
click at [774, 199] on mat-panel-title "headphone icon Audio" at bounding box center [771, 202] width 274 height 16
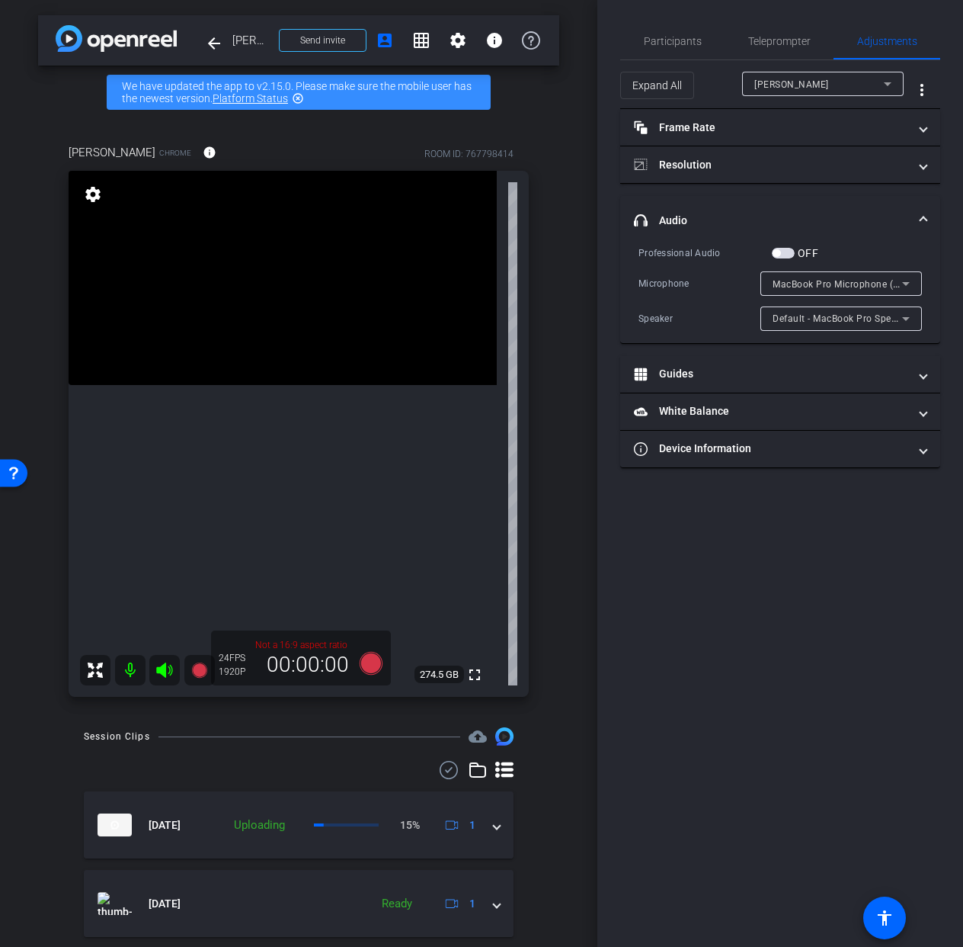
click at [780, 251] on span "button" at bounding box center [777, 253] width 8 height 8
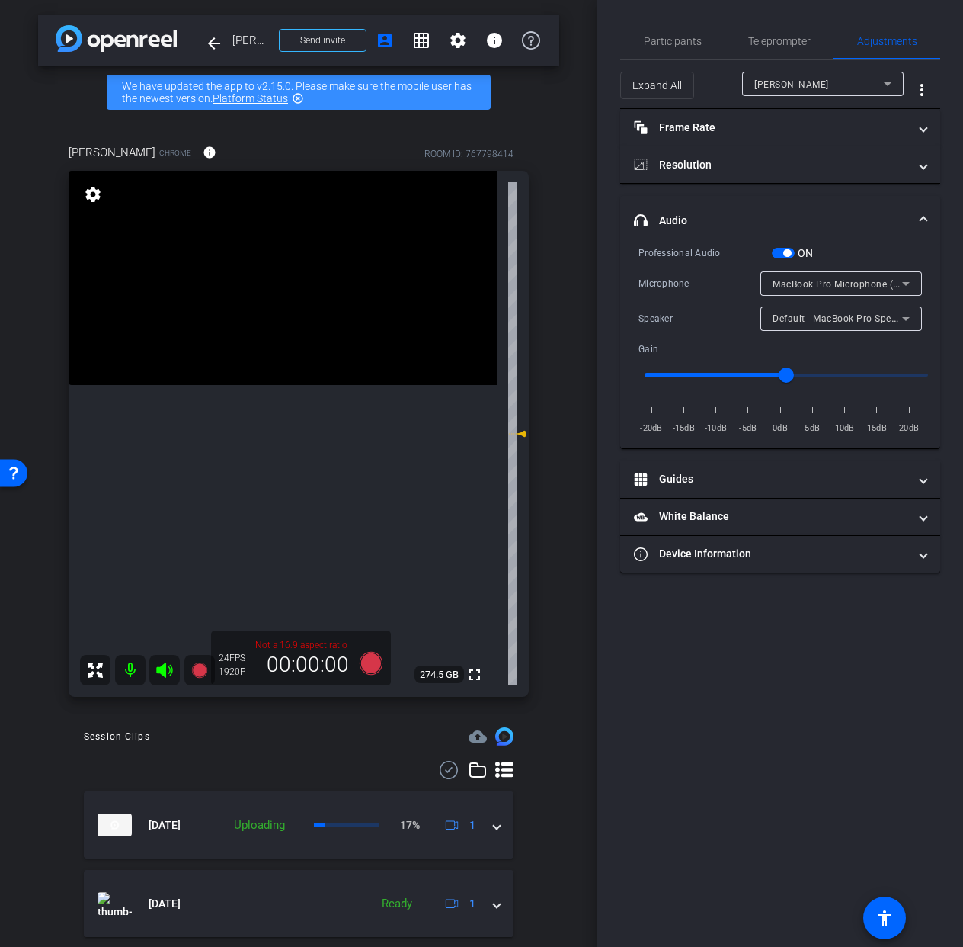
click at [785, 254] on span "button" at bounding box center [787, 253] width 8 height 8
click at [371, 666] on icon at bounding box center [371, 663] width 23 height 23
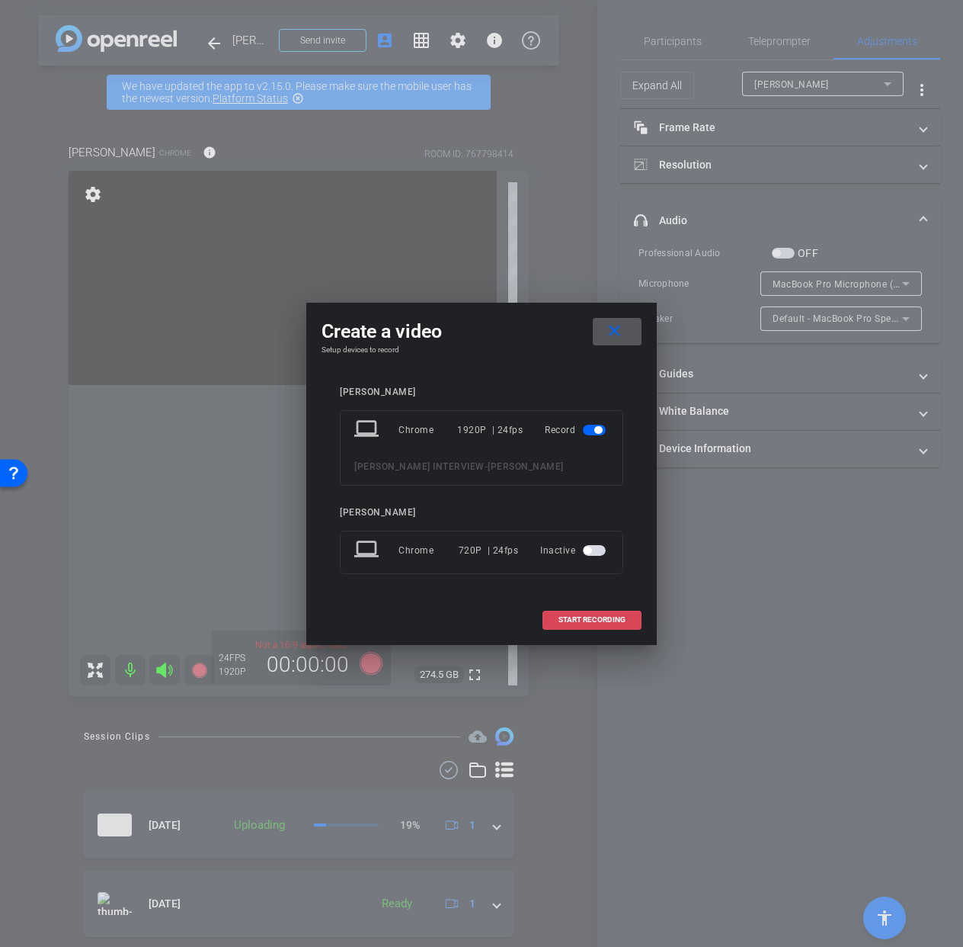
click at [600, 618] on span "START RECORDING" at bounding box center [592, 620] width 67 height 8
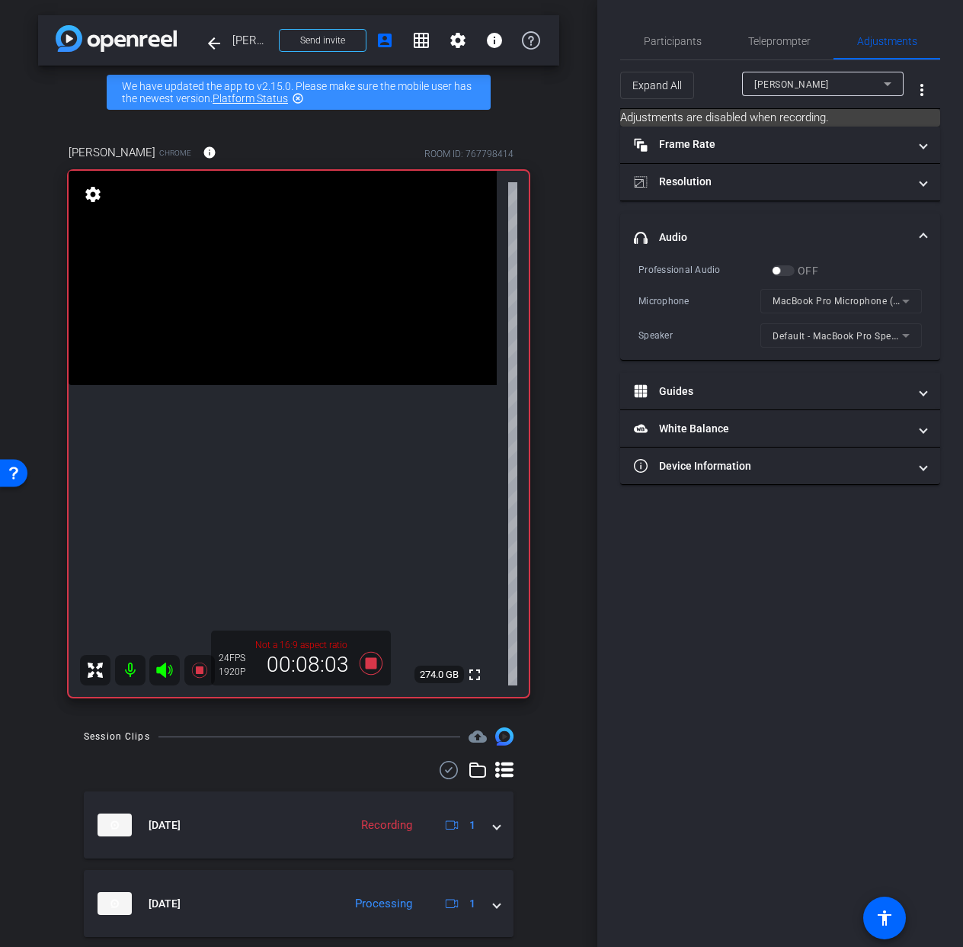
click at [597, 617] on div "Participants Teleprompter Adjustments settings [PERSON_NAME] flip Director Ever…" at bounding box center [780, 473] width 366 height 947
click at [374, 661] on icon at bounding box center [371, 663] width 23 height 23
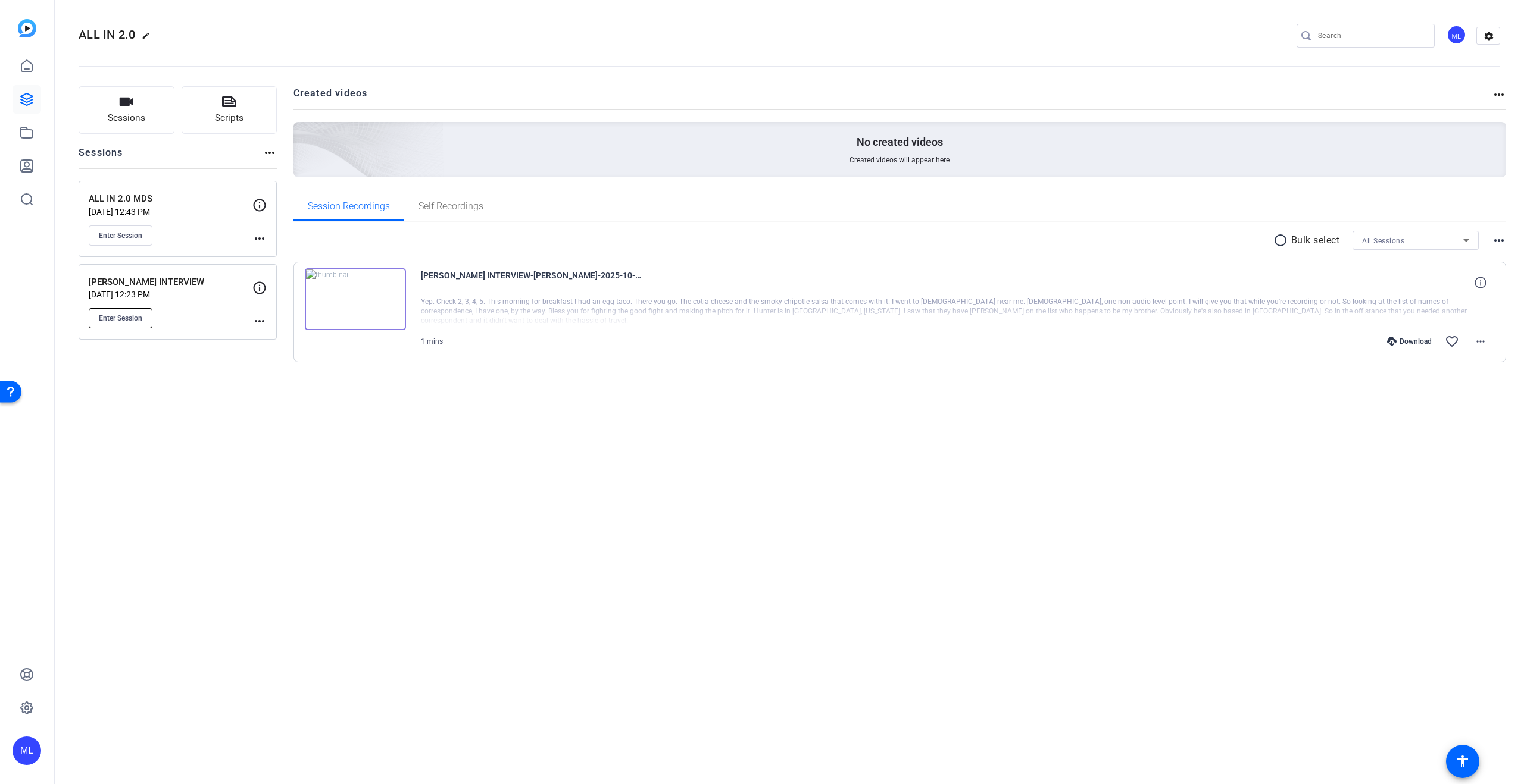
click at [134, 313] on button "Enter Session" at bounding box center [121, 319] width 64 height 20
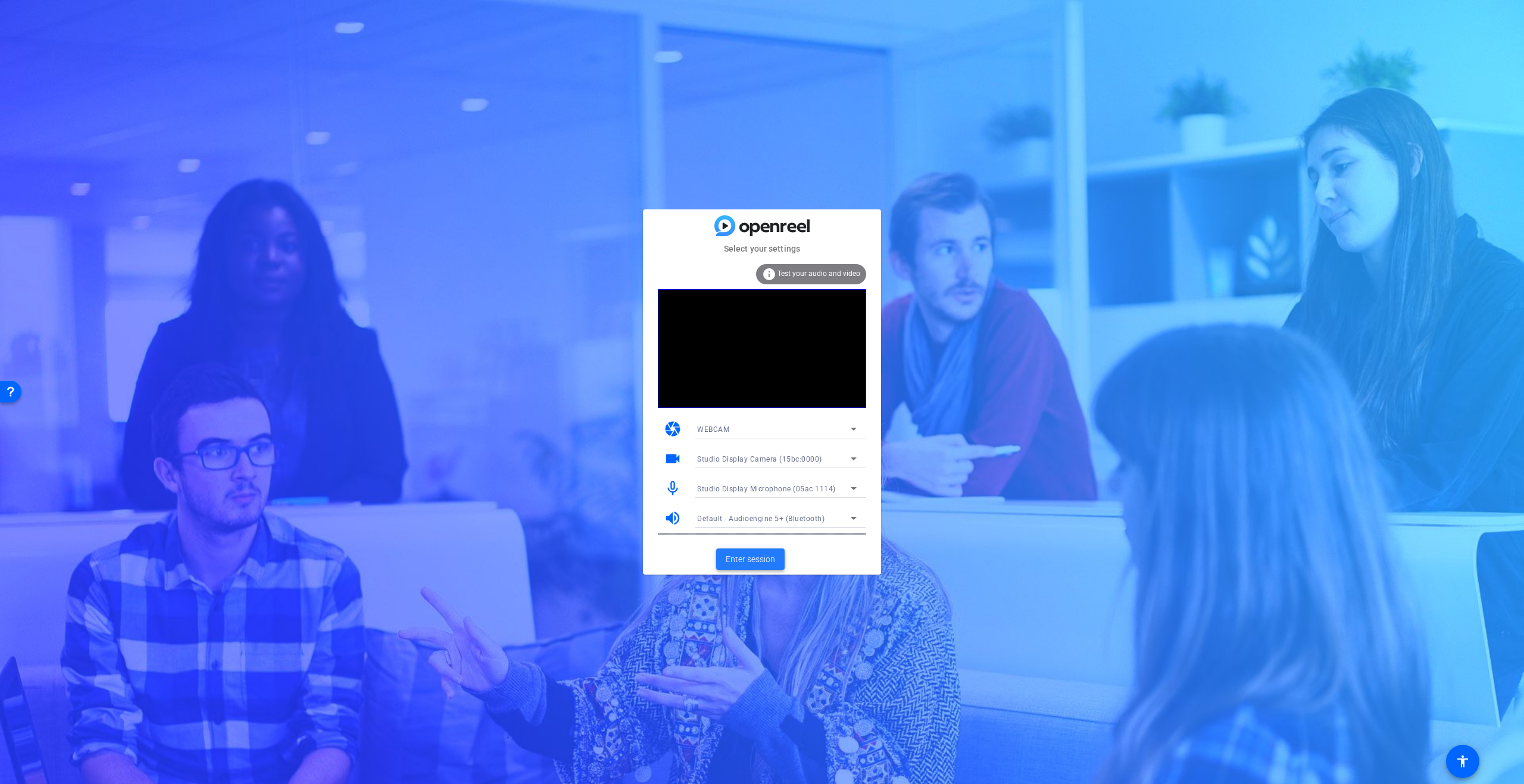
click at [757, 554] on span "Enter session" at bounding box center [750, 560] width 49 height 12
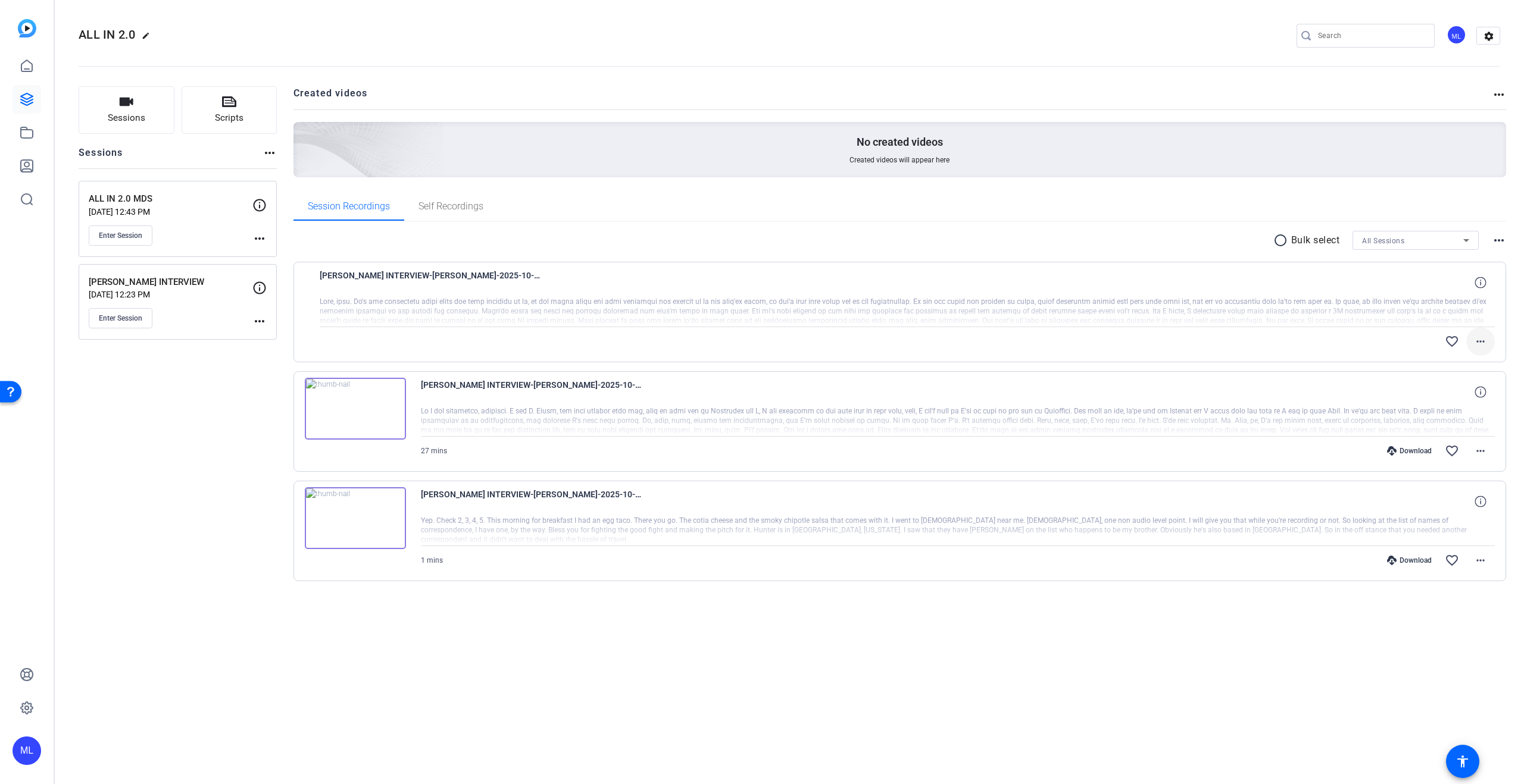
click at [1480, 350] on span at bounding box center [1480, 341] width 29 height 29
click at [1470, 364] on span "Download Original" at bounding box center [1449, 366] width 71 height 14
click at [1480, 454] on mat-icon "more_horiz" at bounding box center [1480, 451] width 14 height 14
click at [1468, 474] on span "Download Original" at bounding box center [1449, 476] width 71 height 14
click at [566, 316] on div at bounding box center [907, 312] width 1176 height 30
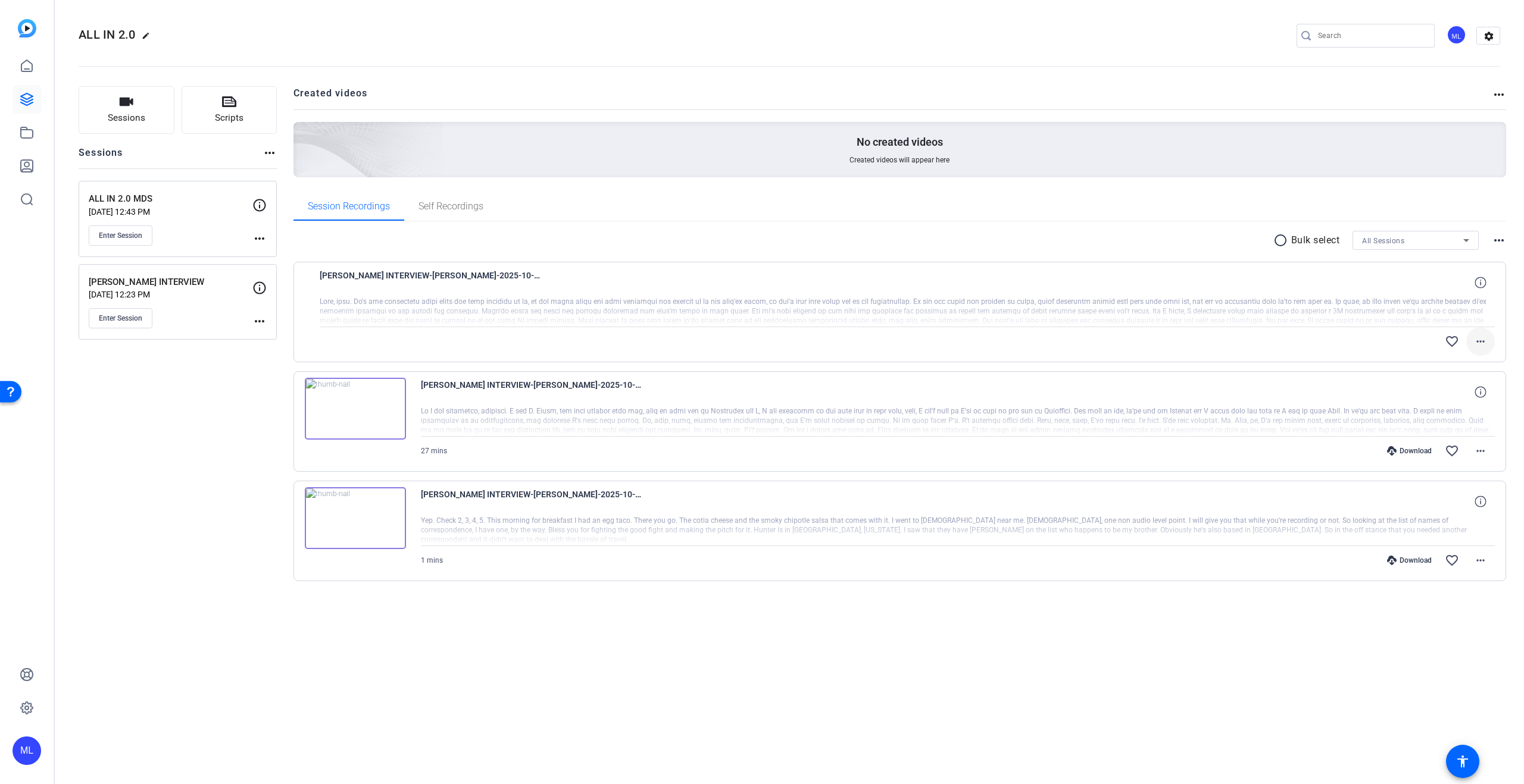
click at [1475, 345] on mat-icon "more_horiz" at bounding box center [1480, 341] width 14 height 14
click at [1447, 409] on span "Download Transcript" at bounding box center [1449, 411] width 71 height 14
click at [1483, 451] on mat-icon "more_horiz" at bounding box center [1480, 451] width 14 height 14
click at [1439, 561] on span "Download Transcript" at bounding box center [1449, 565] width 71 height 14
